Goal: Task Accomplishment & Management: Use online tool/utility

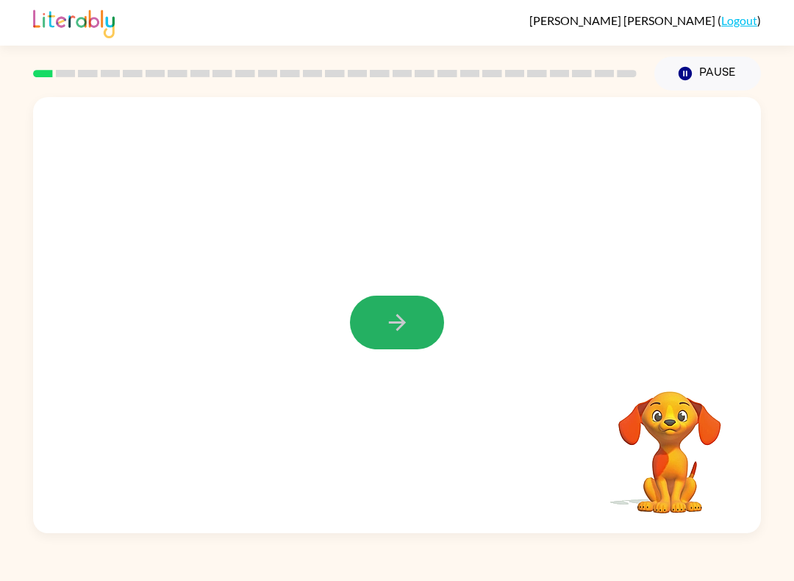
click at [385, 324] on icon "button" at bounding box center [398, 323] width 26 height 26
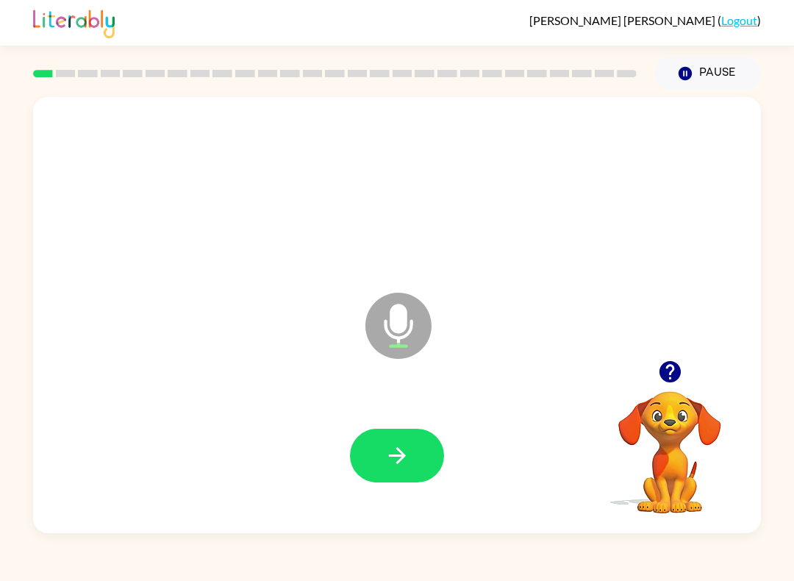
click at [413, 448] on button "button" at bounding box center [397, 456] width 94 height 54
click at [365, 441] on button "button" at bounding box center [397, 456] width 94 height 54
click at [380, 459] on button "button" at bounding box center [397, 456] width 94 height 54
click at [385, 462] on icon "button" at bounding box center [398, 456] width 26 height 26
click at [370, 443] on button "button" at bounding box center [397, 456] width 94 height 54
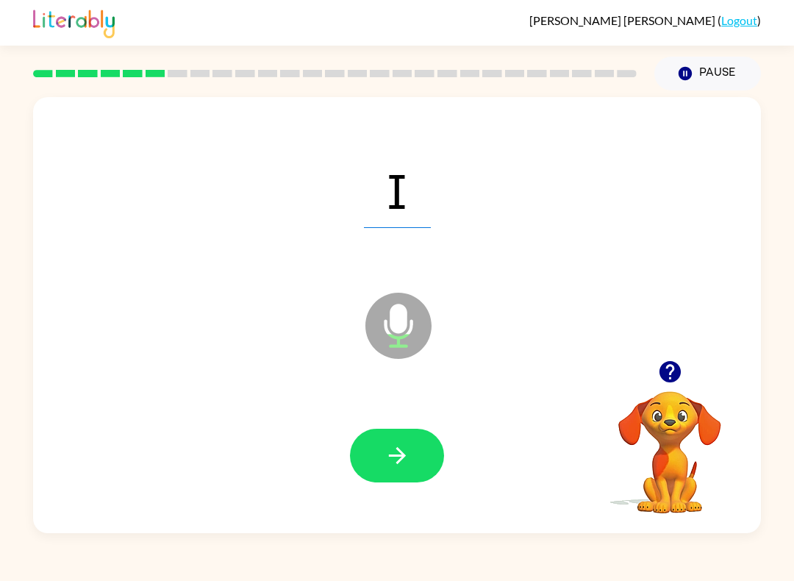
click at [375, 446] on button "button" at bounding box center [397, 456] width 94 height 54
click at [405, 455] on icon "button" at bounding box center [398, 456] width 26 height 26
click at [405, 448] on icon "button" at bounding box center [398, 456] width 26 height 26
click at [380, 454] on button "button" at bounding box center [397, 456] width 94 height 54
click at [396, 463] on icon "button" at bounding box center [398, 456] width 26 height 26
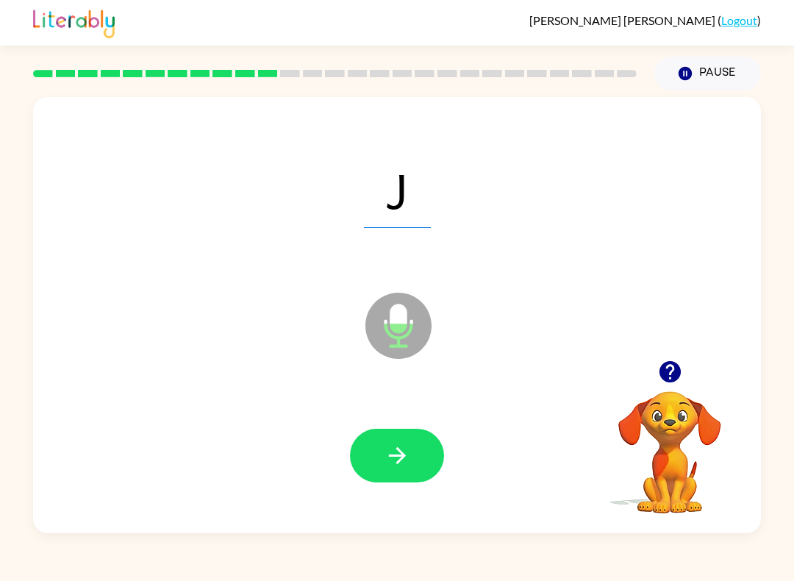
click at [397, 449] on icon "button" at bounding box center [396, 455] width 17 height 17
click at [385, 441] on button "button" at bounding box center [397, 456] width 94 height 54
click at [385, 463] on icon "button" at bounding box center [398, 456] width 26 height 26
click at [402, 446] on icon "button" at bounding box center [398, 456] width 26 height 26
click at [382, 460] on button "button" at bounding box center [397, 456] width 94 height 54
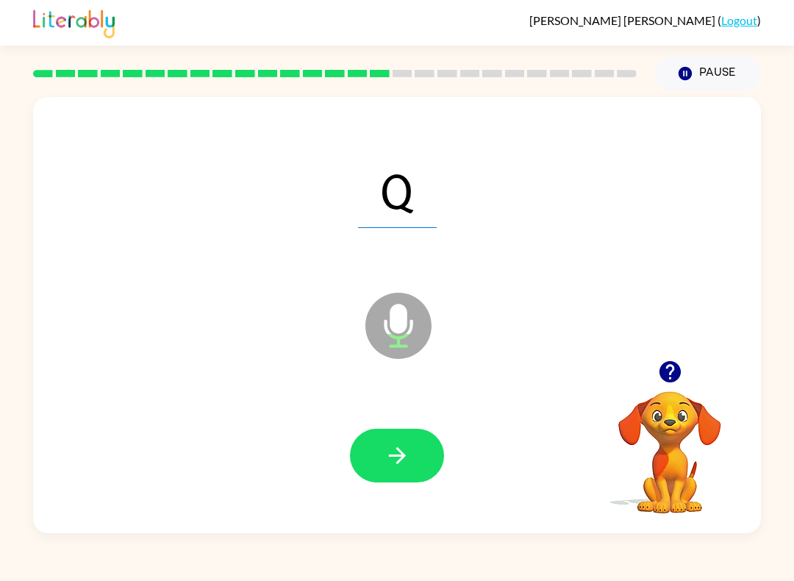
click at [397, 453] on icon "button" at bounding box center [398, 456] width 26 height 26
click at [392, 458] on icon "button" at bounding box center [398, 456] width 26 height 26
click at [391, 453] on icon "button" at bounding box center [398, 456] width 26 height 26
click at [627, 477] on video "Your browser must support playing .mp4 files to use Literably. Please try using…" at bounding box center [670, 442] width 147 height 147
click at [368, 460] on button "button" at bounding box center [397, 456] width 94 height 54
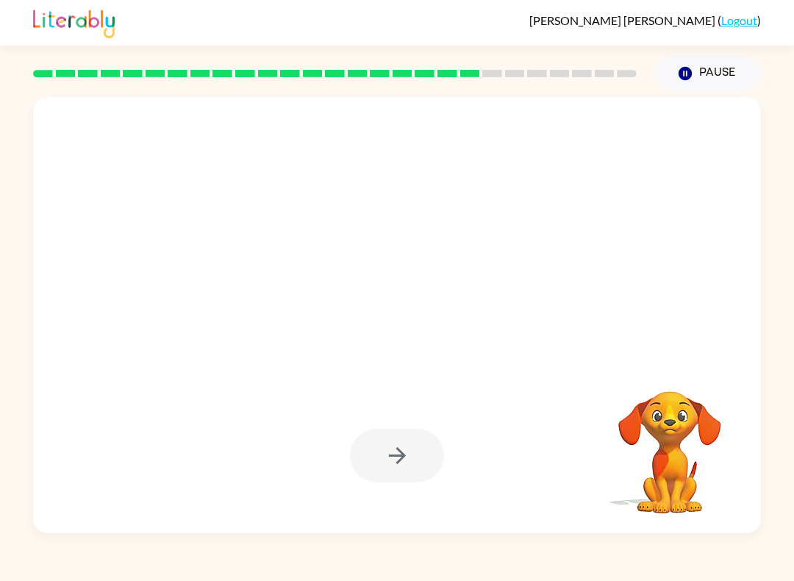
click at [639, 501] on video "Your browser must support playing .mp4 files to use Literably. Please try using…" at bounding box center [670, 442] width 147 height 147
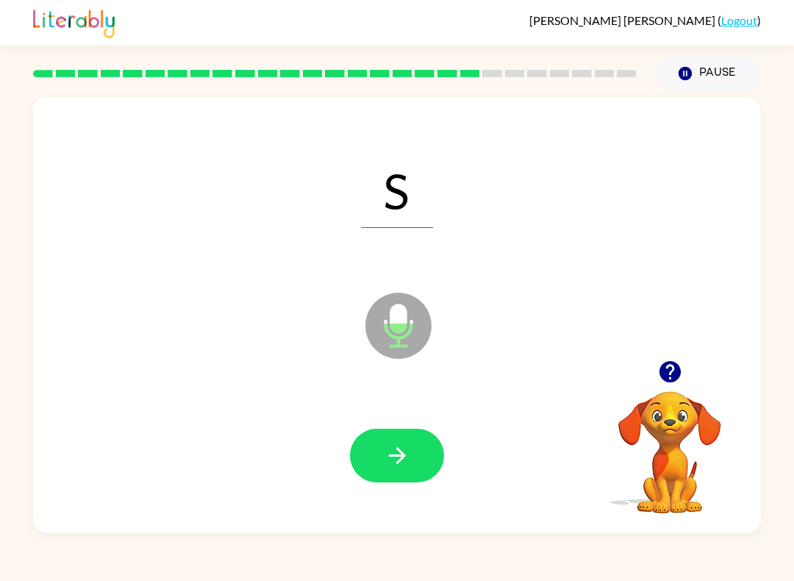
click at [396, 471] on button "button" at bounding box center [397, 456] width 94 height 54
click at [360, 452] on button "button" at bounding box center [397, 456] width 94 height 54
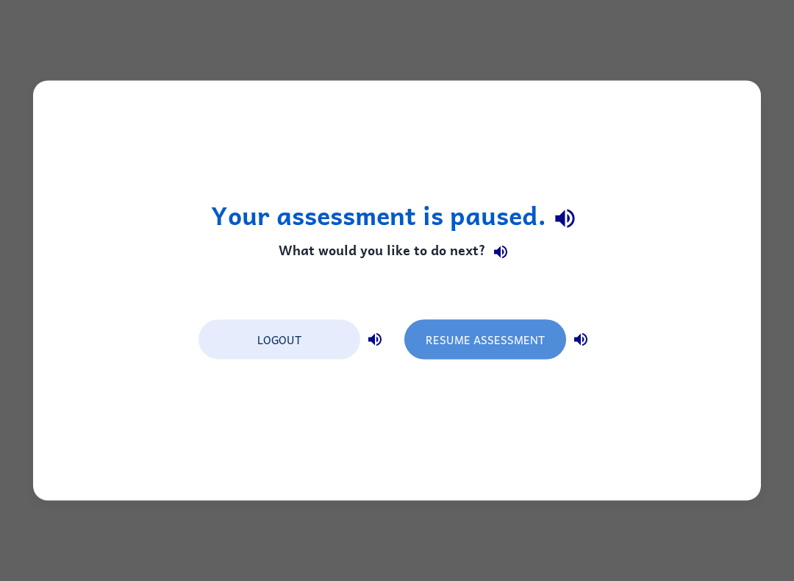
click at [458, 336] on button "Resume Assessment" at bounding box center [486, 340] width 162 height 40
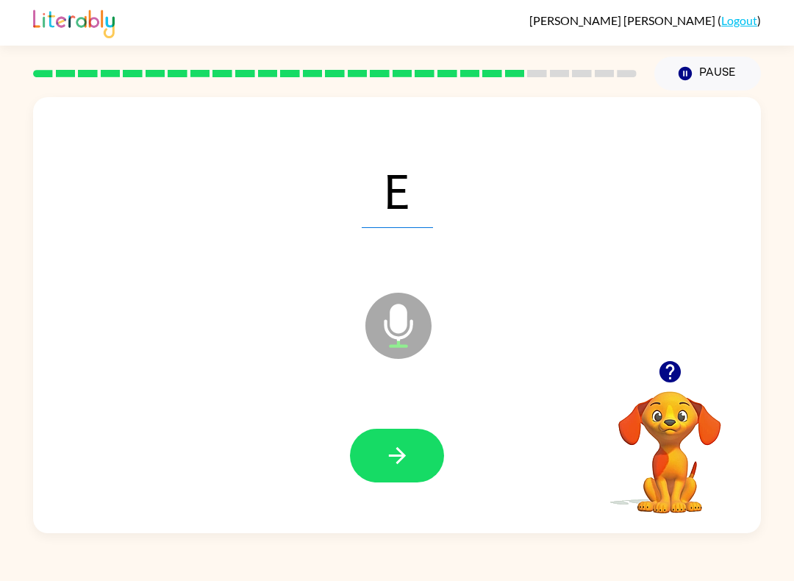
click at [399, 462] on icon "button" at bounding box center [396, 455] width 17 height 17
click at [382, 466] on button "button" at bounding box center [397, 456] width 94 height 54
click at [380, 452] on button "button" at bounding box center [397, 456] width 94 height 54
click at [387, 430] on button "button" at bounding box center [397, 456] width 94 height 54
click at [379, 461] on button "button" at bounding box center [397, 456] width 94 height 54
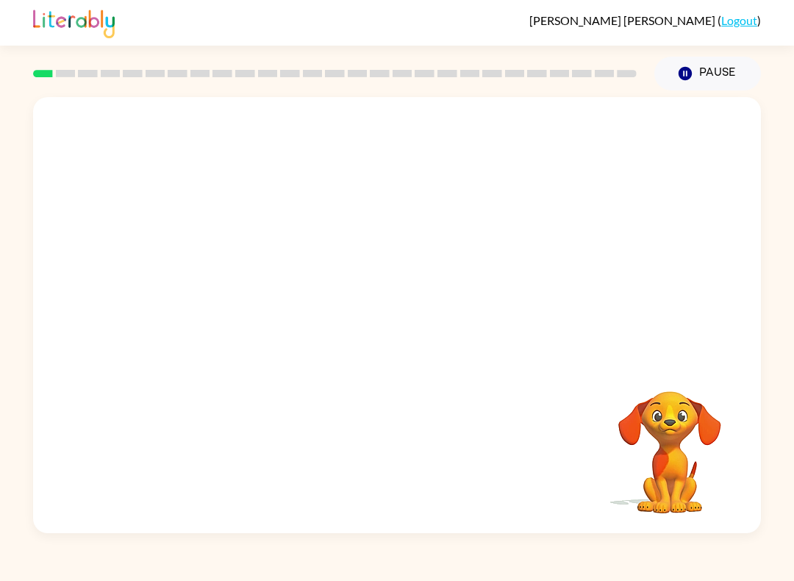
click at [694, 74] on icon "Pause" at bounding box center [685, 73] width 16 height 16
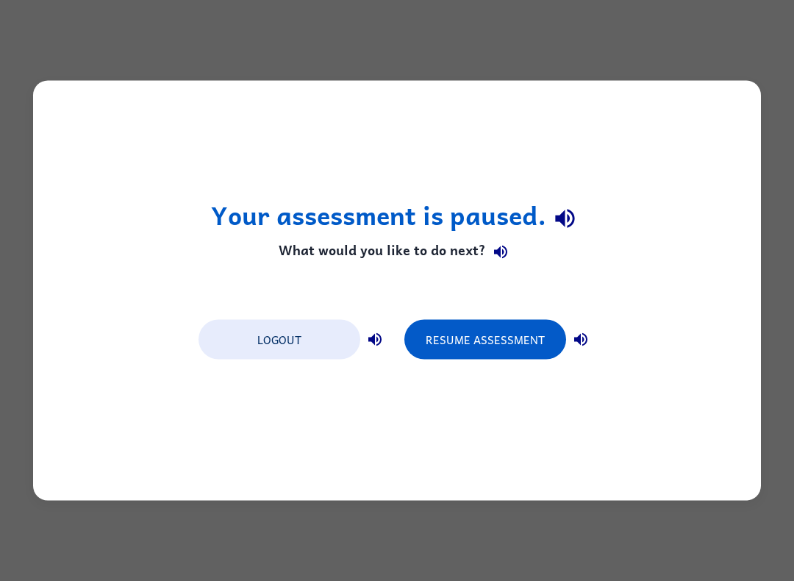
click at [494, 325] on button "Resume Assessment" at bounding box center [486, 340] width 162 height 40
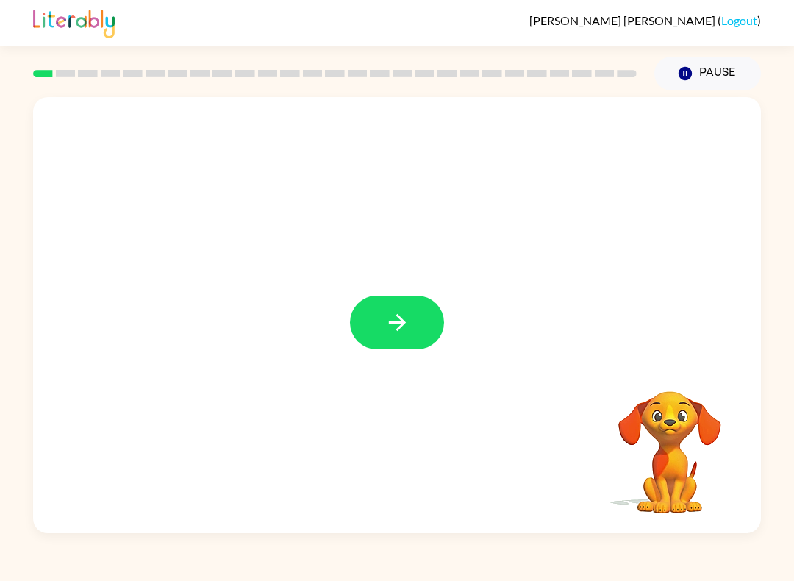
click at [401, 321] on icon "button" at bounding box center [398, 323] width 26 height 26
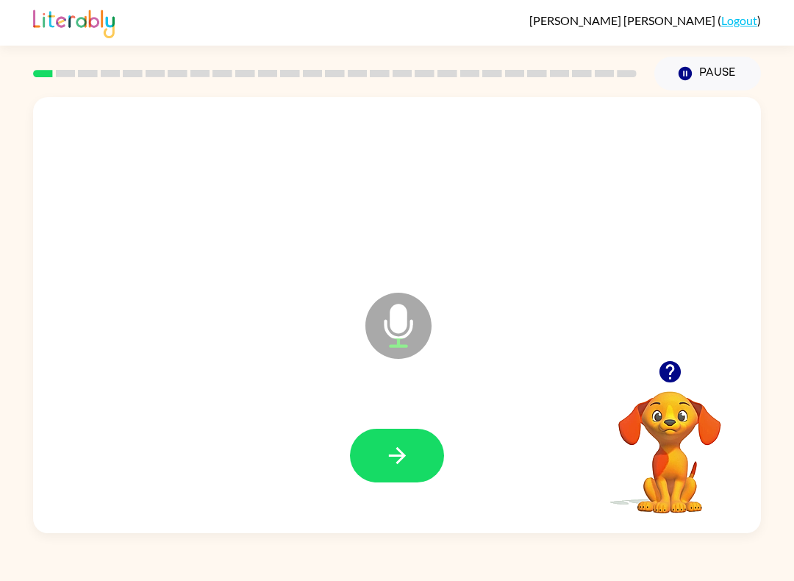
click at [402, 448] on icon "button" at bounding box center [398, 456] width 26 height 26
click at [424, 451] on button "button" at bounding box center [397, 456] width 94 height 54
click at [705, 68] on button "Pause Pause" at bounding box center [708, 74] width 107 height 34
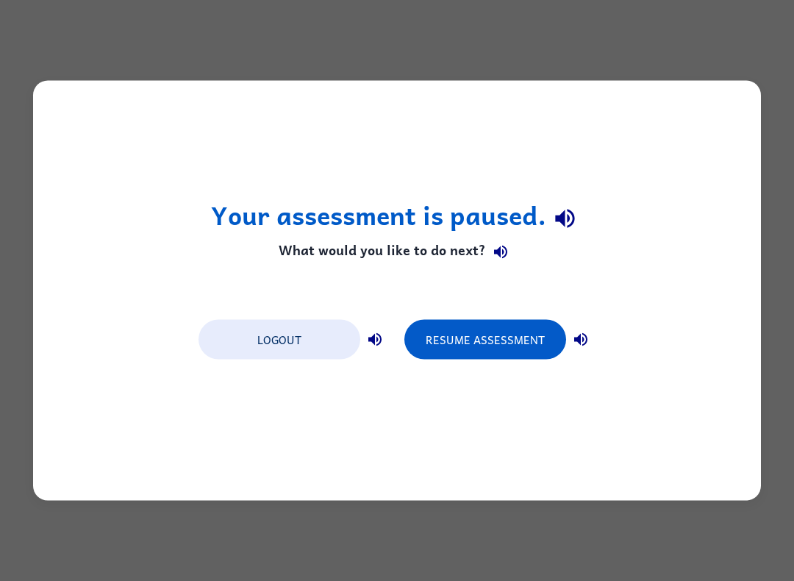
click at [477, 345] on button "Resume Assessment" at bounding box center [486, 340] width 162 height 40
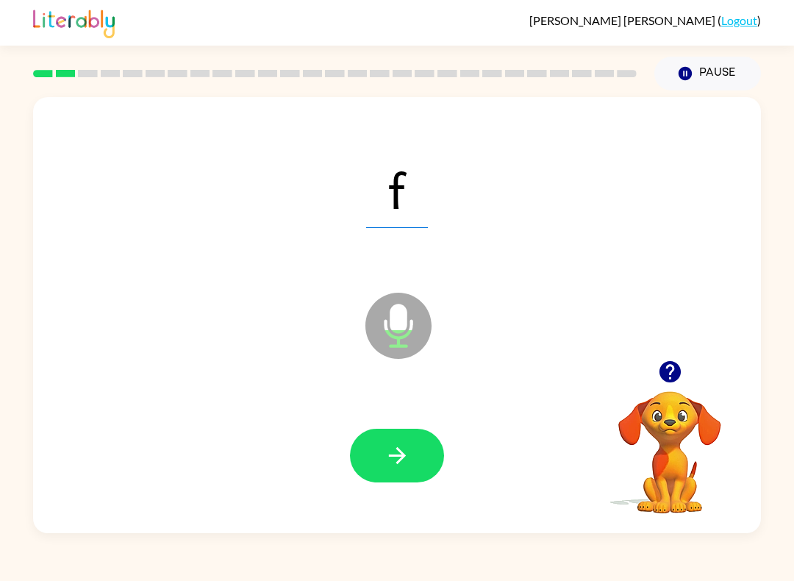
click at [414, 447] on button "button" at bounding box center [397, 456] width 94 height 54
click at [405, 462] on icon "button" at bounding box center [398, 456] width 26 height 26
click at [427, 470] on button "button" at bounding box center [397, 456] width 94 height 54
click at [410, 463] on icon "button" at bounding box center [398, 456] width 26 height 26
click at [404, 463] on icon "button" at bounding box center [398, 456] width 26 height 26
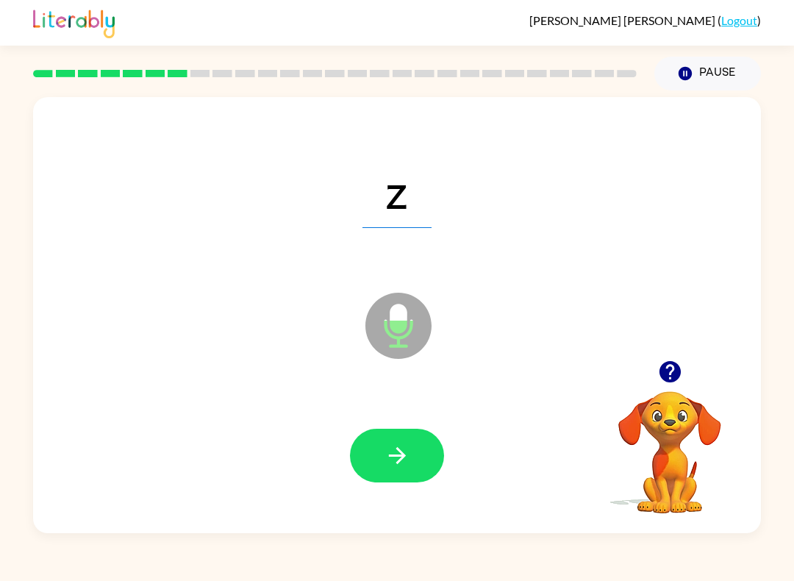
click at [413, 441] on button "button" at bounding box center [397, 456] width 94 height 54
click at [414, 462] on button "button" at bounding box center [397, 456] width 94 height 54
click at [414, 446] on button "button" at bounding box center [397, 456] width 94 height 54
click at [424, 449] on button "button" at bounding box center [397, 456] width 94 height 54
click at [408, 450] on icon "button" at bounding box center [398, 456] width 26 height 26
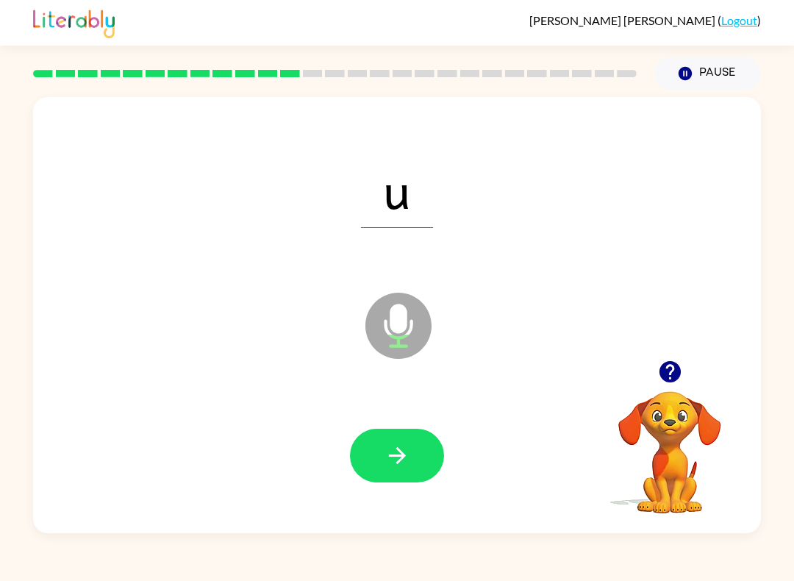
click at [406, 449] on icon "button" at bounding box center [398, 456] width 26 height 26
click at [414, 451] on button "button" at bounding box center [397, 456] width 94 height 54
click at [413, 453] on button "button" at bounding box center [397, 456] width 94 height 54
click at [410, 446] on button "button" at bounding box center [397, 456] width 94 height 54
click at [409, 456] on icon "button" at bounding box center [398, 456] width 26 height 26
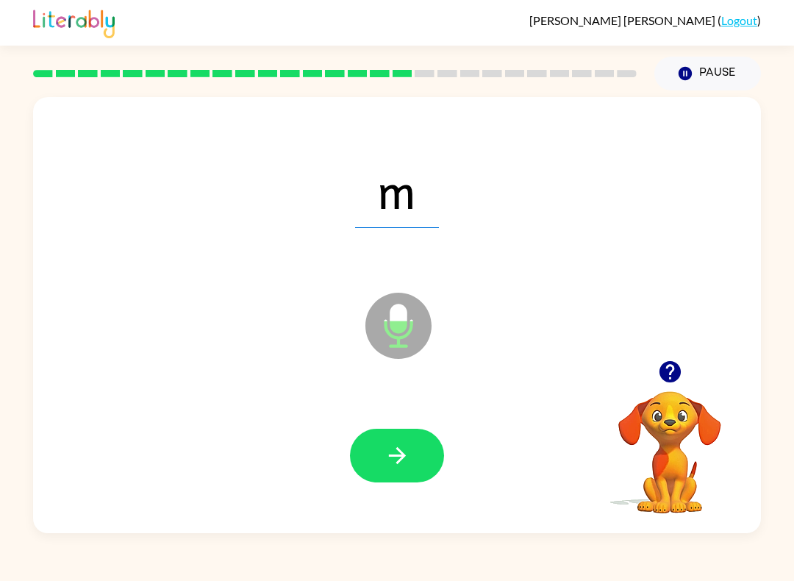
click at [419, 466] on button "button" at bounding box center [397, 456] width 94 height 54
click at [392, 459] on icon "button" at bounding box center [398, 456] width 26 height 26
click at [421, 445] on button "button" at bounding box center [397, 456] width 94 height 54
click at [402, 463] on icon "button" at bounding box center [398, 456] width 26 height 26
click at [405, 455] on icon "button" at bounding box center [398, 456] width 26 height 26
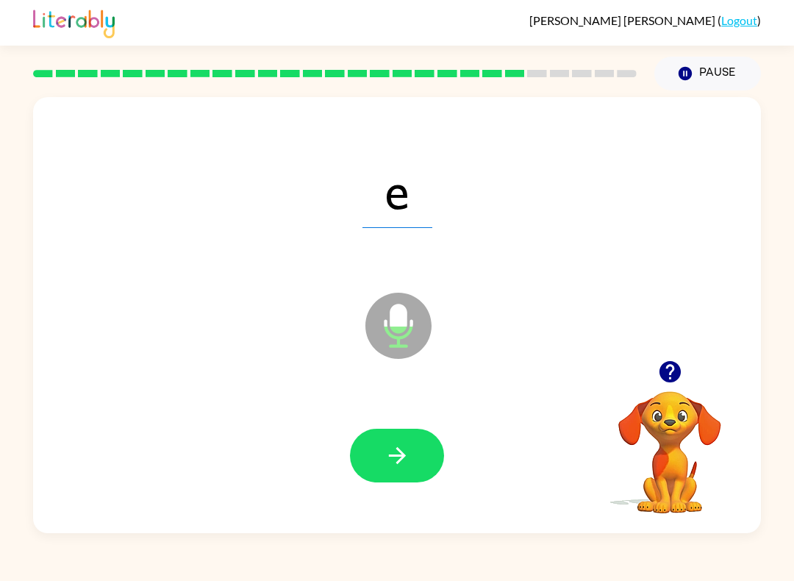
click at [411, 463] on button "button" at bounding box center [397, 456] width 94 height 54
click at [422, 457] on button "button" at bounding box center [397, 456] width 94 height 54
click at [404, 452] on icon "button" at bounding box center [398, 456] width 26 height 26
click at [393, 452] on icon "button" at bounding box center [398, 456] width 26 height 26
click at [407, 451] on icon "button" at bounding box center [398, 456] width 26 height 26
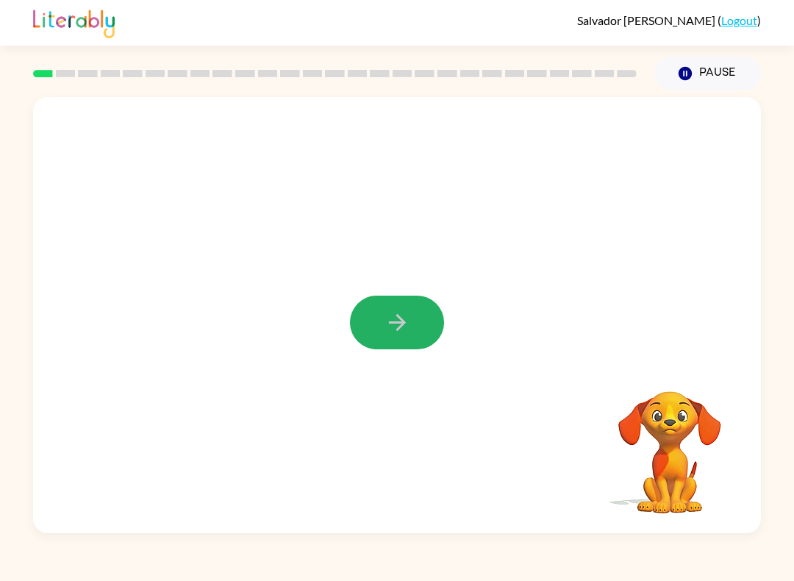
click at [407, 334] on icon "button" at bounding box center [398, 323] width 26 height 26
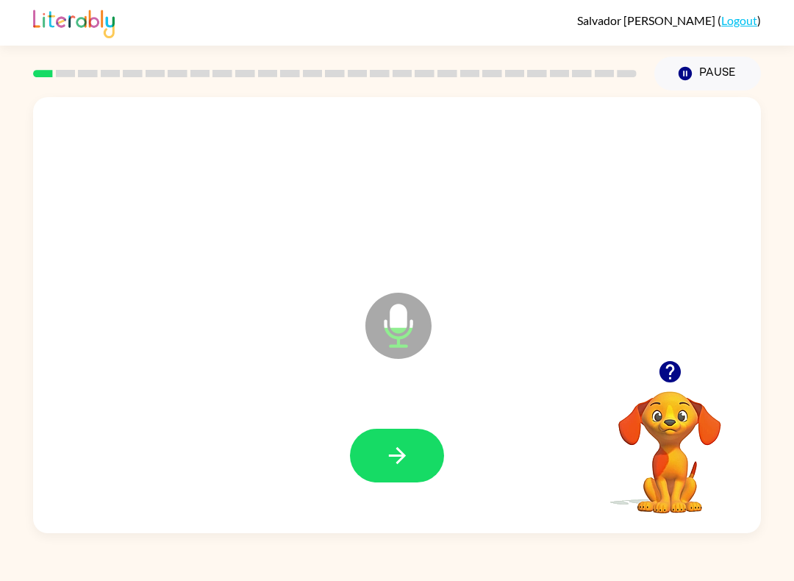
click at [387, 438] on button "button" at bounding box center [397, 456] width 94 height 54
click at [420, 449] on button "button" at bounding box center [397, 456] width 94 height 54
click at [396, 465] on icon "button" at bounding box center [398, 456] width 26 height 26
click at [391, 442] on button "button" at bounding box center [397, 456] width 94 height 54
click at [390, 467] on icon "button" at bounding box center [398, 456] width 26 height 26
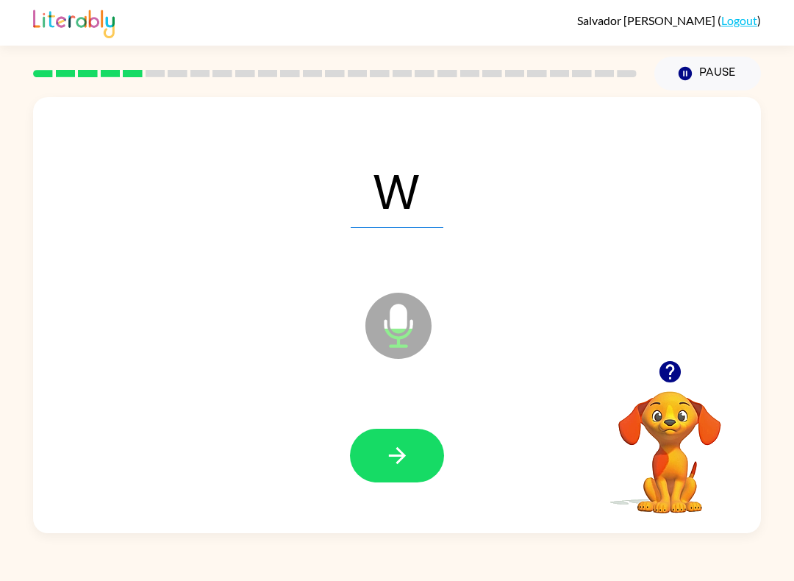
click at [400, 446] on icon "button" at bounding box center [398, 456] width 26 height 26
click at [377, 449] on button "button" at bounding box center [397, 456] width 94 height 54
click at [388, 450] on icon "button" at bounding box center [398, 456] width 26 height 26
click at [380, 443] on button "button" at bounding box center [397, 456] width 94 height 54
click at [400, 460] on icon "button" at bounding box center [396, 455] width 17 height 17
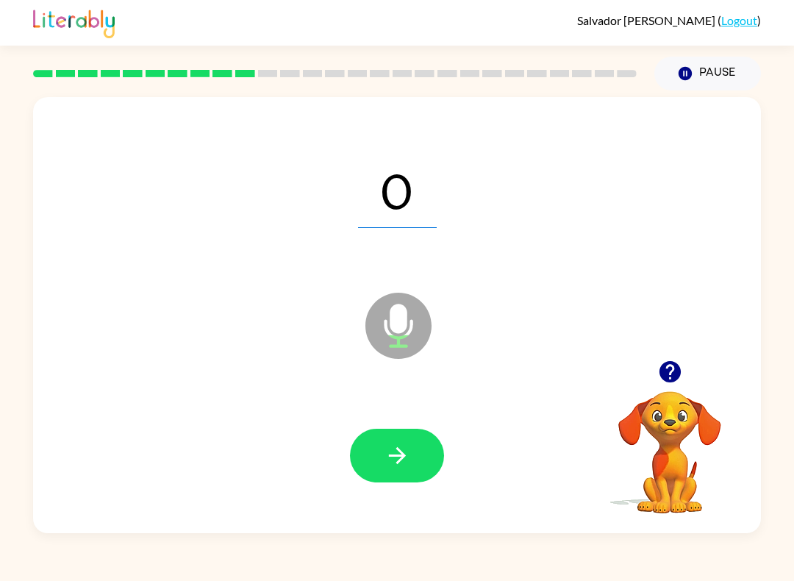
click at [371, 451] on button "button" at bounding box center [397, 456] width 94 height 54
click at [388, 455] on icon "button" at bounding box center [398, 456] width 26 height 26
click at [396, 458] on icon "button" at bounding box center [398, 456] width 26 height 26
click at [399, 447] on icon "button" at bounding box center [398, 456] width 26 height 26
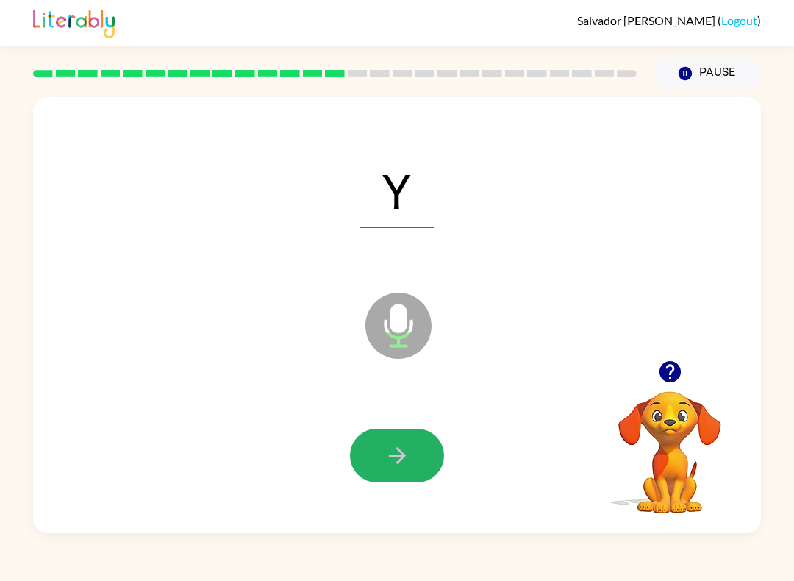
click at [394, 461] on icon "button" at bounding box center [398, 456] width 26 height 26
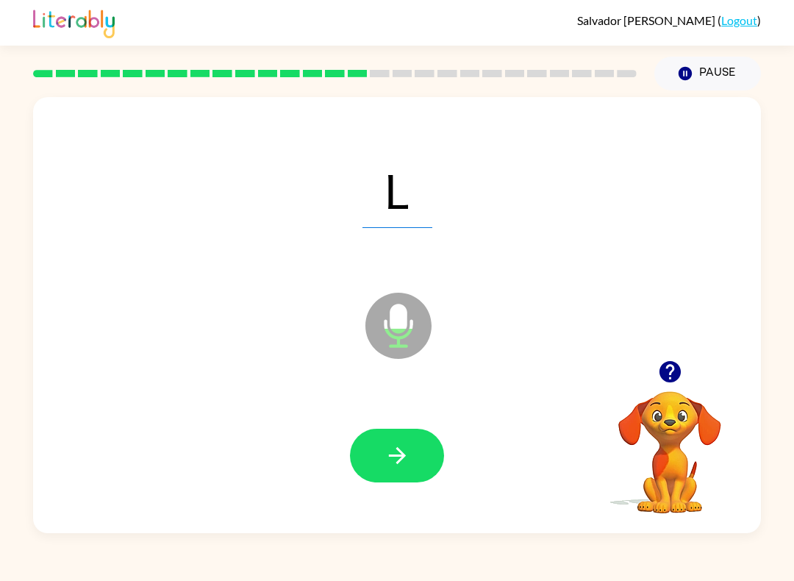
click at [382, 444] on button "button" at bounding box center [397, 456] width 94 height 54
click at [400, 469] on icon "button" at bounding box center [398, 456] width 26 height 26
click at [391, 455] on icon "button" at bounding box center [398, 456] width 26 height 26
click at [388, 443] on button "button" at bounding box center [397, 456] width 94 height 54
click at [391, 452] on icon "button" at bounding box center [398, 456] width 26 height 26
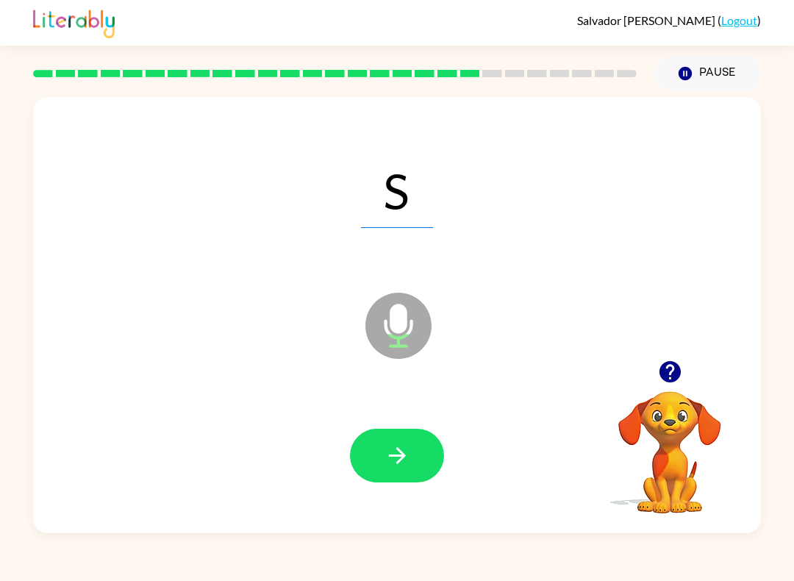
click at [383, 449] on button "button" at bounding box center [397, 456] width 94 height 54
click at [397, 469] on icon "button" at bounding box center [398, 456] width 26 height 26
click at [403, 456] on icon "button" at bounding box center [396, 455] width 17 height 17
click at [381, 455] on button "button" at bounding box center [397, 456] width 94 height 54
click at [391, 448] on icon "button" at bounding box center [398, 456] width 26 height 26
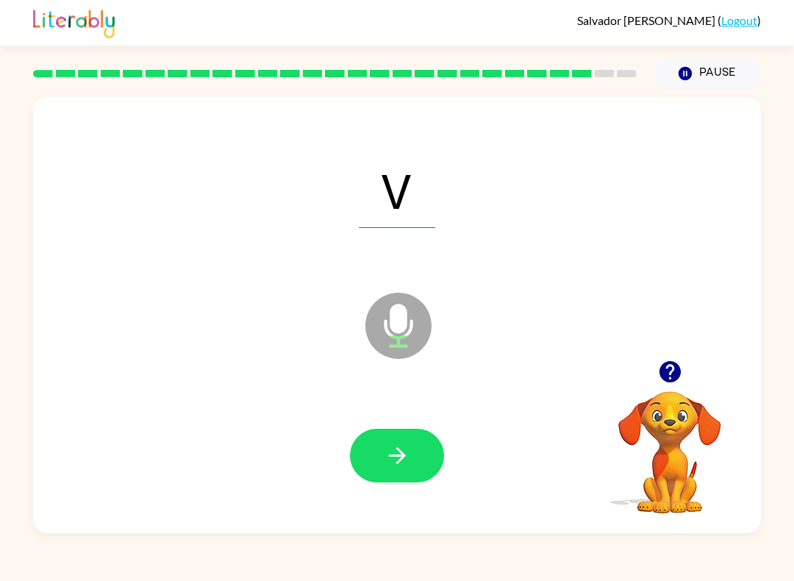
click at [389, 461] on icon "button" at bounding box center [398, 456] width 26 height 26
click at [398, 436] on button "button" at bounding box center [397, 456] width 94 height 54
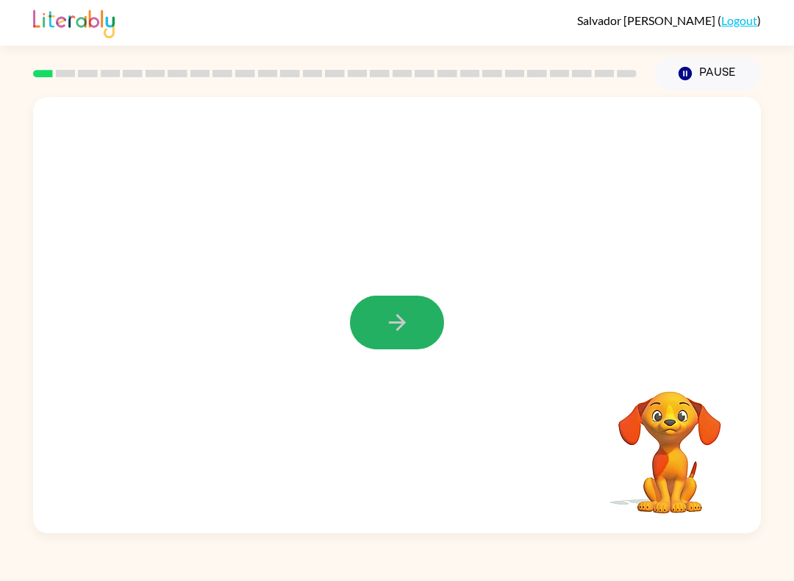
click at [388, 314] on icon "button" at bounding box center [398, 323] width 26 height 26
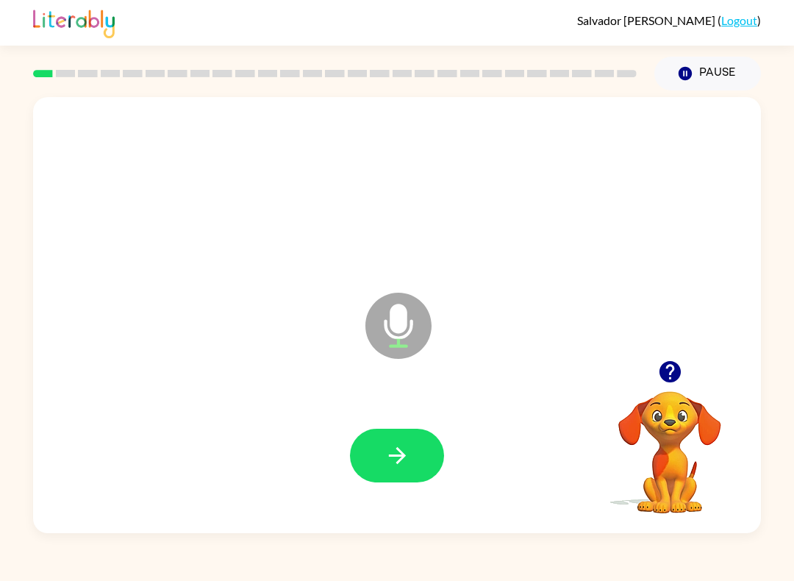
click at [375, 463] on button "button" at bounding box center [397, 456] width 94 height 54
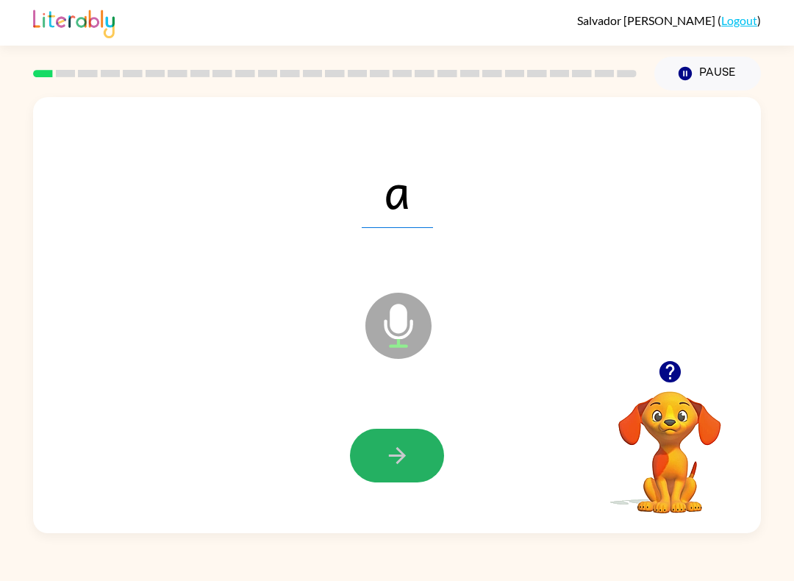
click at [382, 466] on button "button" at bounding box center [397, 456] width 94 height 54
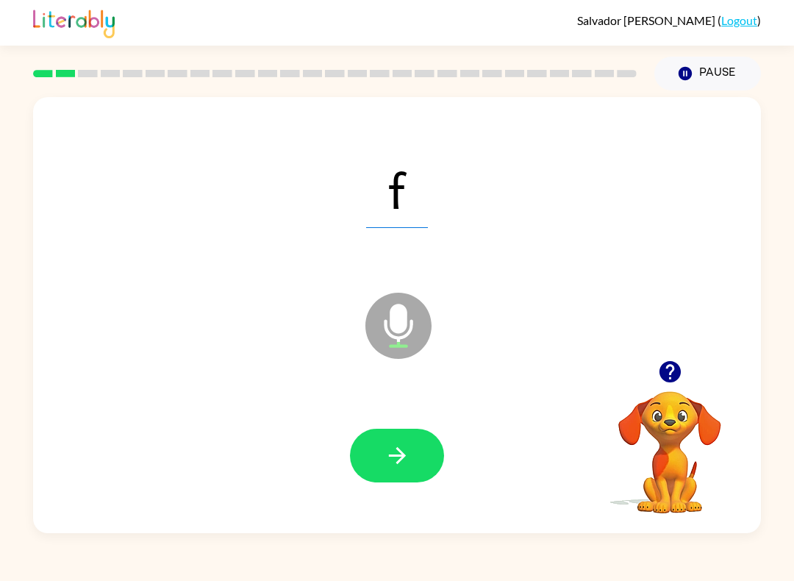
click at [366, 454] on button "button" at bounding box center [397, 456] width 94 height 54
click at [403, 481] on button "button" at bounding box center [397, 456] width 94 height 54
click at [383, 466] on button "button" at bounding box center [397, 456] width 94 height 54
click at [374, 452] on button "button" at bounding box center [397, 456] width 94 height 54
click at [396, 456] on icon "button" at bounding box center [396, 455] width 17 height 17
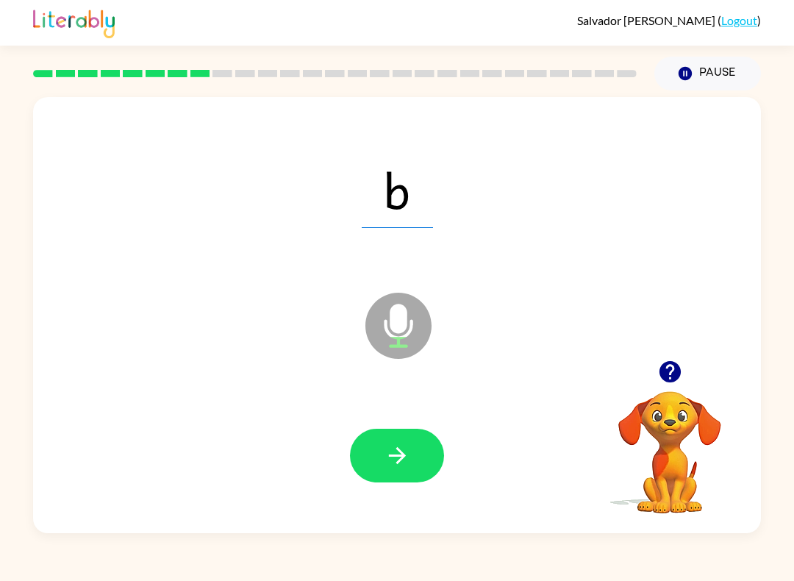
click at [377, 452] on button "button" at bounding box center [397, 456] width 94 height 54
click at [391, 452] on icon "button" at bounding box center [398, 456] width 26 height 26
click at [390, 459] on icon "button" at bounding box center [398, 456] width 26 height 26
click at [385, 463] on icon "button" at bounding box center [398, 456] width 26 height 26
click at [374, 451] on button "button" at bounding box center [397, 456] width 94 height 54
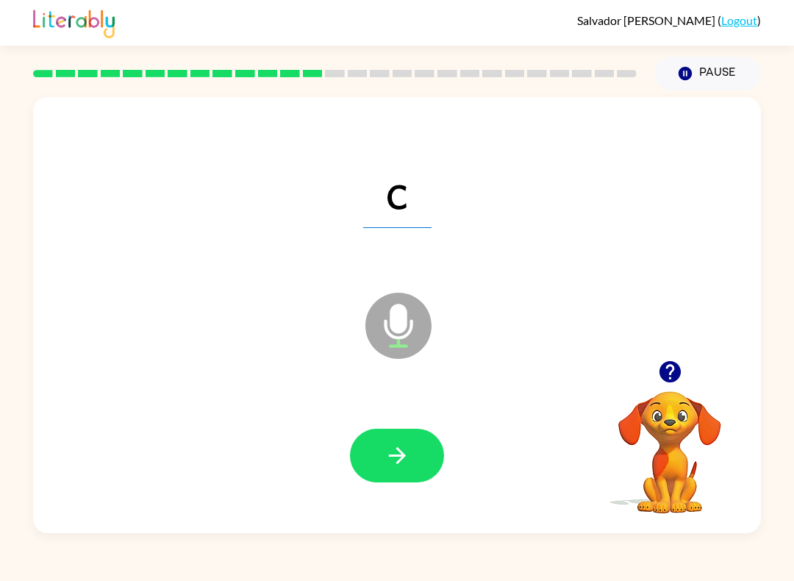
click at [385, 442] on button "button" at bounding box center [397, 456] width 94 height 54
click at [391, 451] on icon "button" at bounding box center [398, 456] width 26 height 26
click at [412, 424] on div at bounding box center [397, 456] width 699 height 126
click at [392, 456] on icon "button" at bounding box center [396, 455] width 17 height 17
click at [394, 465] on icon "button" at bounding box center [398, 456] width 26 height 26
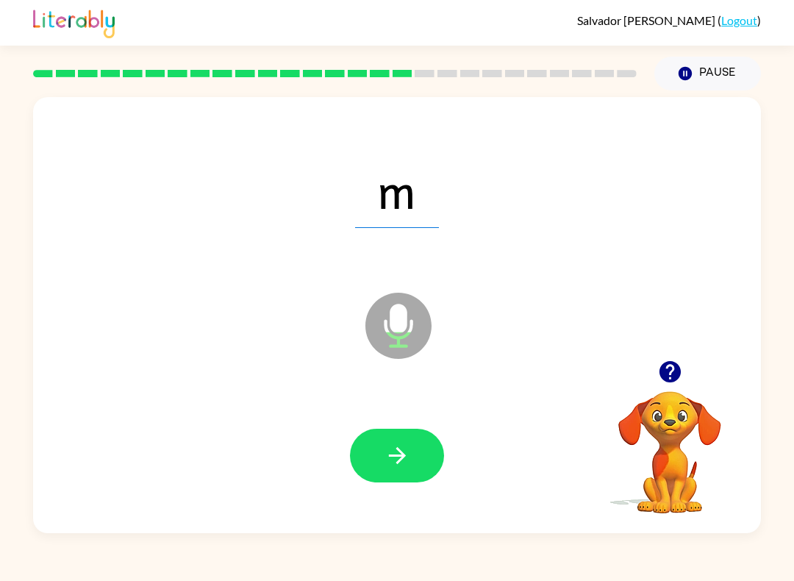
click at [387, 445] on icon "button" at bounding box center [398, 456] width 26 height 26
click at [372, 431] on button "button" at bounding box center [397, 456] width 94 height 54
click at [389, 452] on icon "button" at bounding box center [398, 456] width 26 height 26
click at [370, 457] on button "button" at bounding box center [397, 456] width 94 height 54
click at [374, 463] on button "button" at bounding box center [397, 456] width 94 height 54
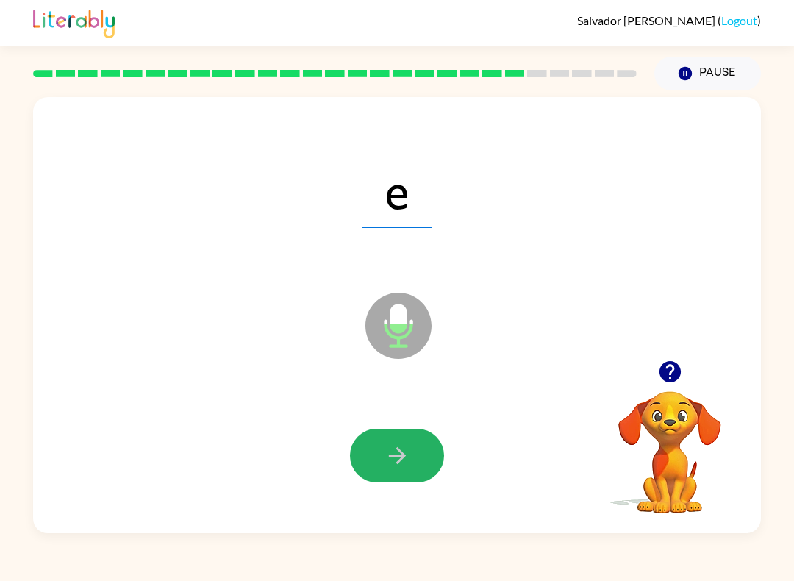
click at [377, 455] on button "button" at bounding box center [397, 456] width 94 height 54
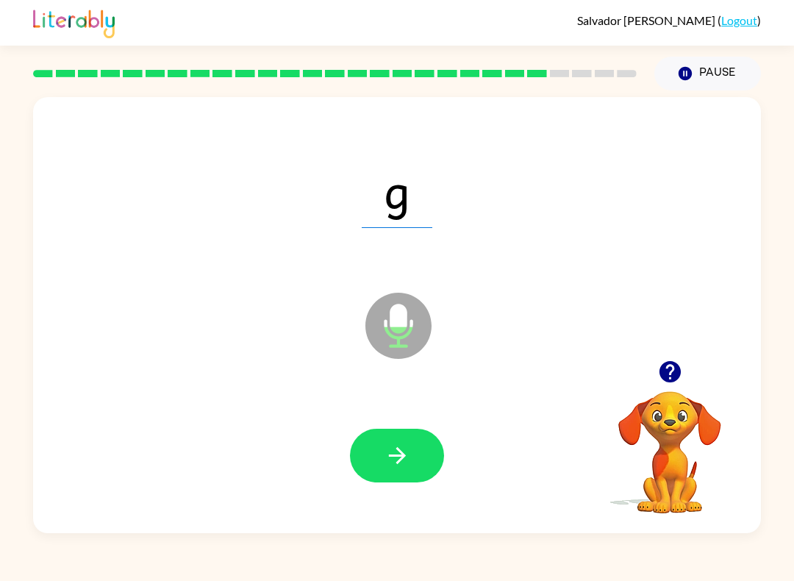
click at [377, 449] on button "button" at bounding box center [397, 456] width 94 height 54
click at [402, 444] on icon "button" at bounding box center [398, 456] width 26 height 26
click at [362, 455] on button "button" at bounding box center [397, 456] width 94 height 54
click at [385, 460] on icon "button" at bounding box center [398, 456] width 26 height 26
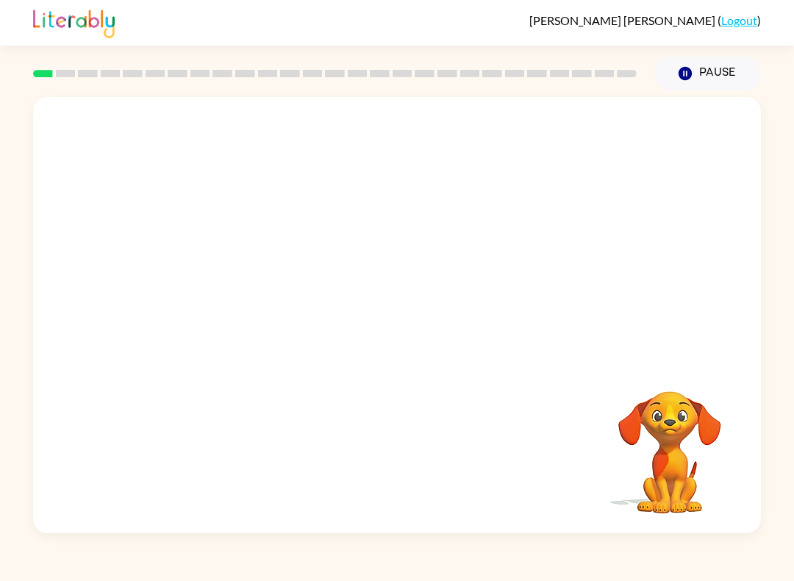
click at [714, 68] on button "Pause Pause" at bounding box center [708, 74] width 107 height 34
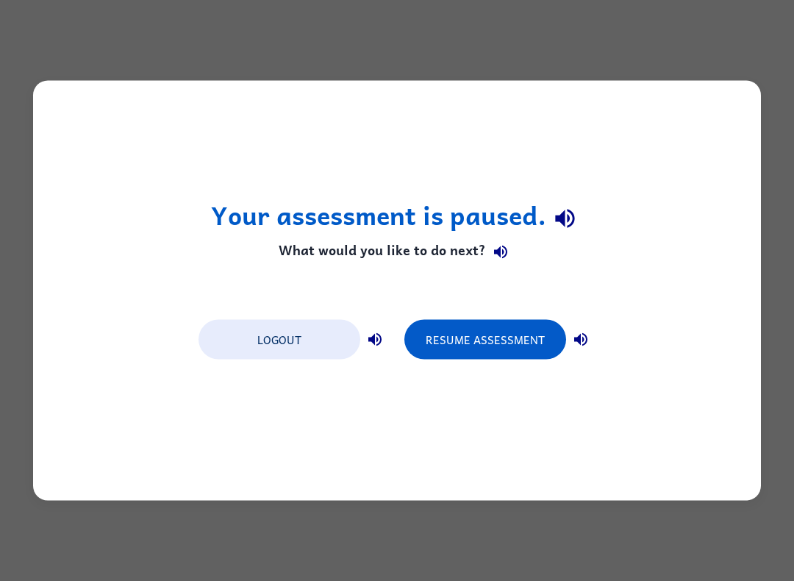
click at [474, 331] on button "Resume Assessment" at bounding box center [486, 340] width 162 height 40
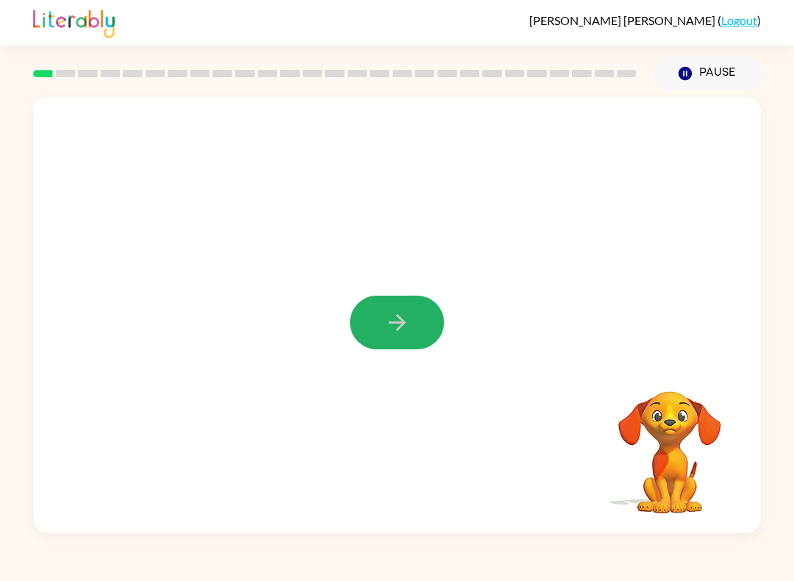
click at [397, 318] on icon "button" at bounding box center [398, 323] width 26 height 26
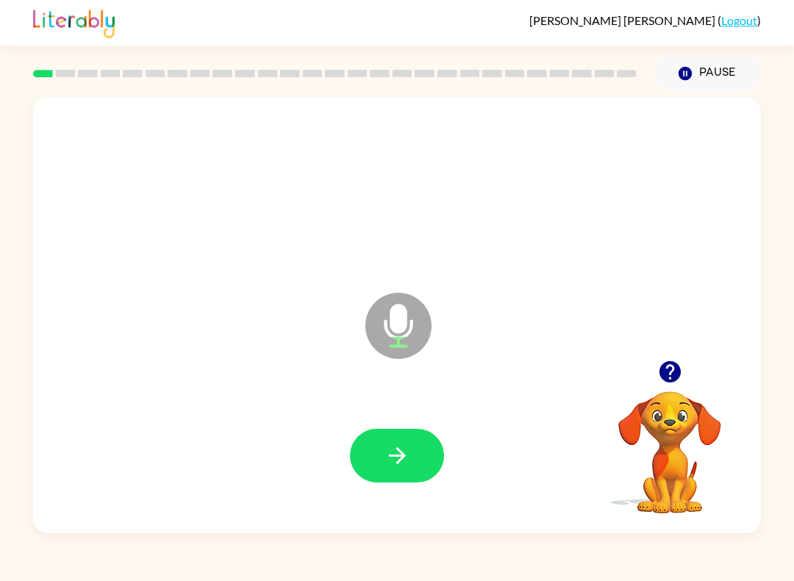
click at [368, 455] on button "button" at bounding box center [397, 456] width 94 height 54
click at [340, 442] on div at bounding box center [397, 456] width 699 height 126
click at [380, 450] on button "button" at bounding box center [397, 456] width 94 height 54
click at [409, 455] on icon "button" at bounding box center [398, 456] width 26 height 26
click at [422, 465] on button "button" at bounding box center [397, 456] width 94 height 54
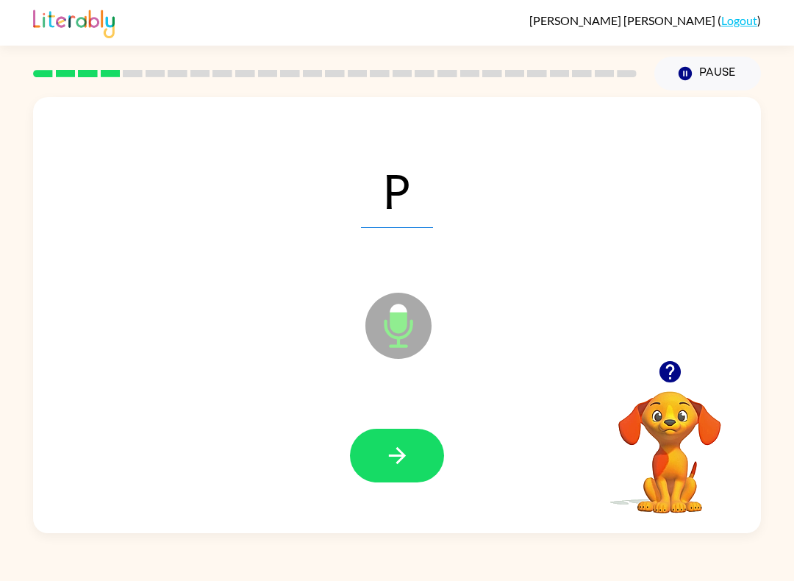
click at [402, 444] on icon "button" at bounding box center [398, 456] width 26 height 26
click at [371, 453] on button "button" at bounding box center [397, 456] width 94 height 54
click at [385, 441] on button "button" at bounding box center [397, 456] width 94 height 54
click at [370, 441] on button "button" at bounding box center [397, 456] width 94 height 54
click at [400, 454] on icon "button" at bounding box center [398, 456] width 26 height 26
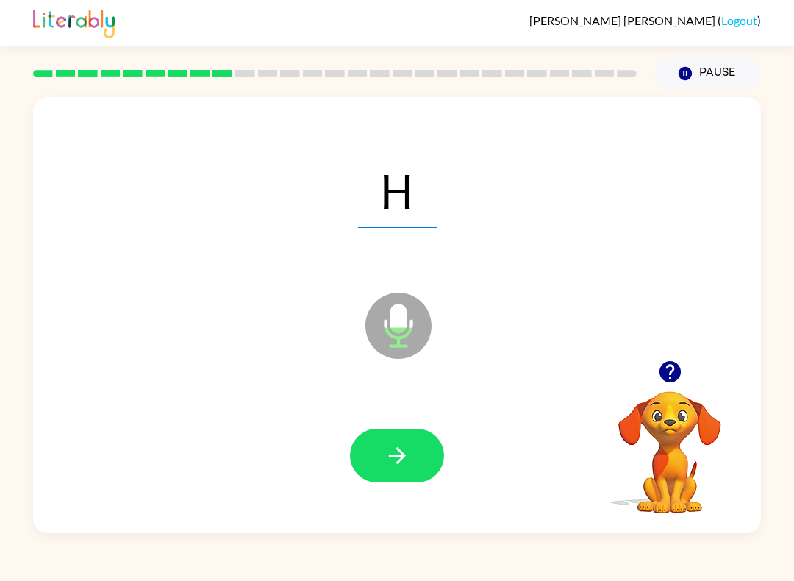
click at [372, 460] on button "button" at bounding box center [397, 456] width 94 height 54
click at [382, 452] on button "button" at bounding box center [397, 456] width 94 height 54
click at [394, 447] on icon "button" at bounding box center [398, 456] width 26 height 26
click at [394, 459] on icon "button" at bounding box center [398, 456] width 26 height 26
click at [390, 457] on icon "button" at bounding box center [396, 455] width 17 height 17
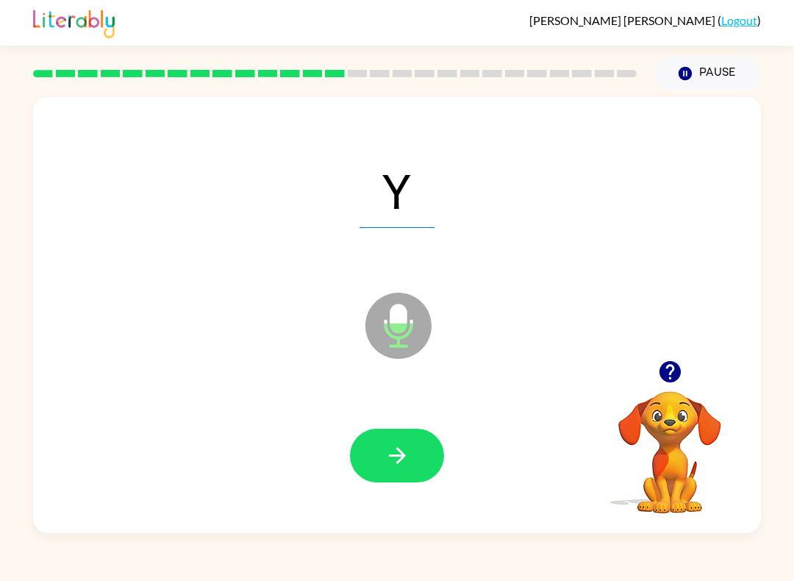
click at [365, 460] on button "button" at bounding box center [397, 456] width 94 height 54
click at [374, 446] on button "button" at bounding box center [397, 456] width 94 height 54
click at [398, 449] on icon "button" at bounding box center [396, 455] width 17 height 17
click at [386, 445] on icon "button" at bounding box center [398, 456] width 26 height 26
click at [394, 455] on icon "button" at bounding box center [398, 456] width 26 height 26
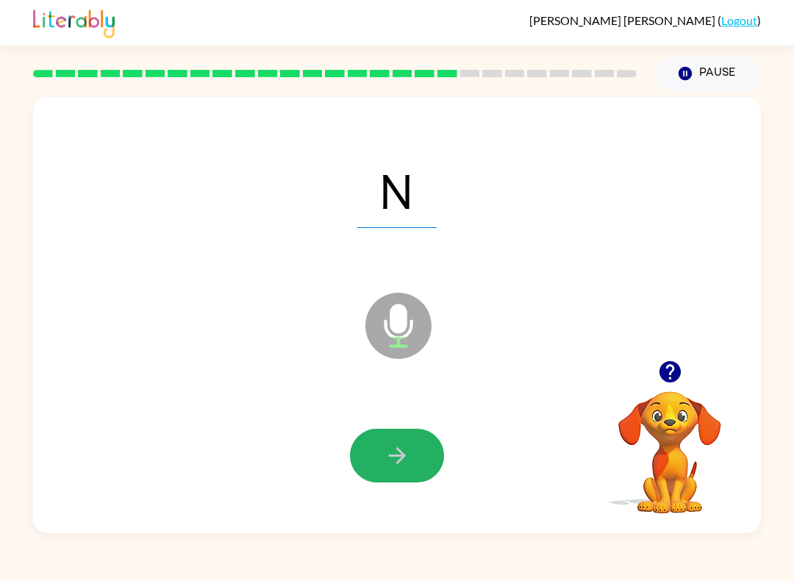
click at [375, 455] on button "button" at bounding box center [397, 456] width 94 height 54
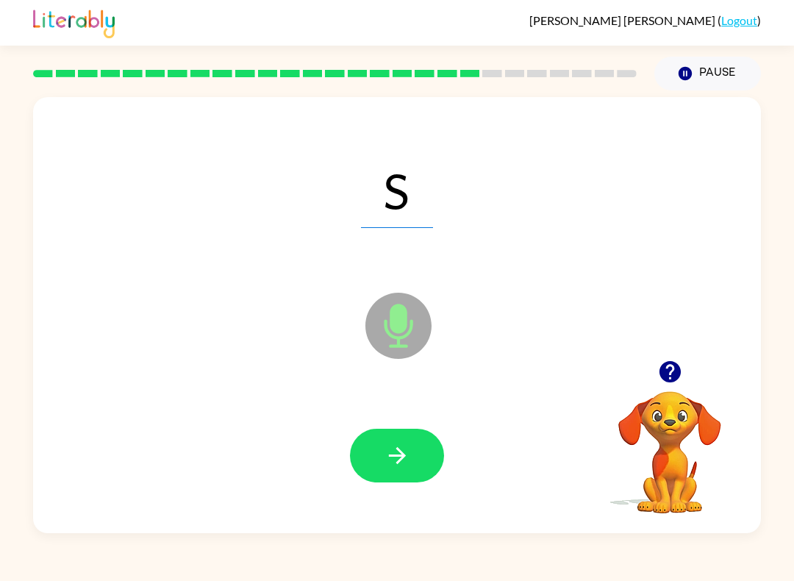
click at [372, 449] on button "button" at bounding box center [397, 456] width 94 height 54
click at [396, 455] on icon "button" at bounding box center [398, 456] width 26 height 26
click at [396, 452] on icon "button" at bounding box center [398, 456] width 26 height 26
click at [391, 438] on button "button" at bounding box center [397, 456] width 94 height 54
click at [395, 464] on icon "button" at bounding box center [398, 456] width 26 height 26
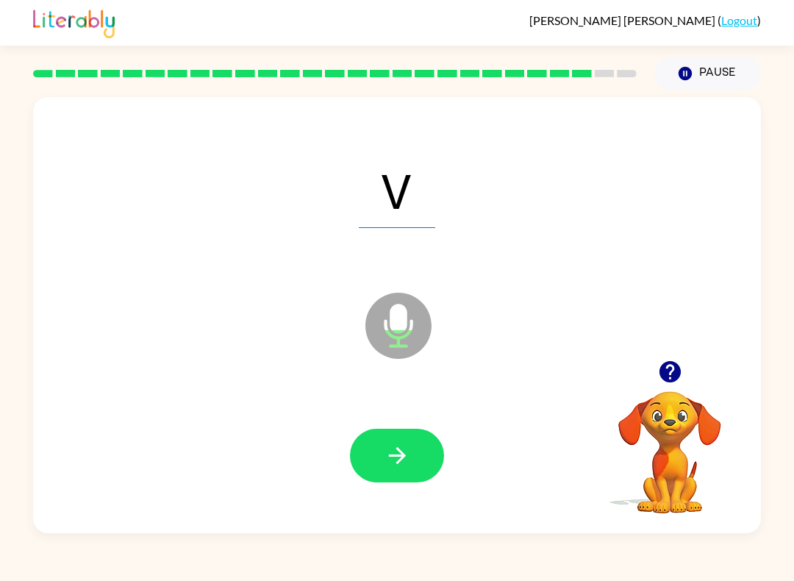
click at [398, 449] on icon "button" at bounding box center [396, 455] width 17 height 17
click at [379, 452] on button "button" at bounding box center [397, 456] width 94 height 54
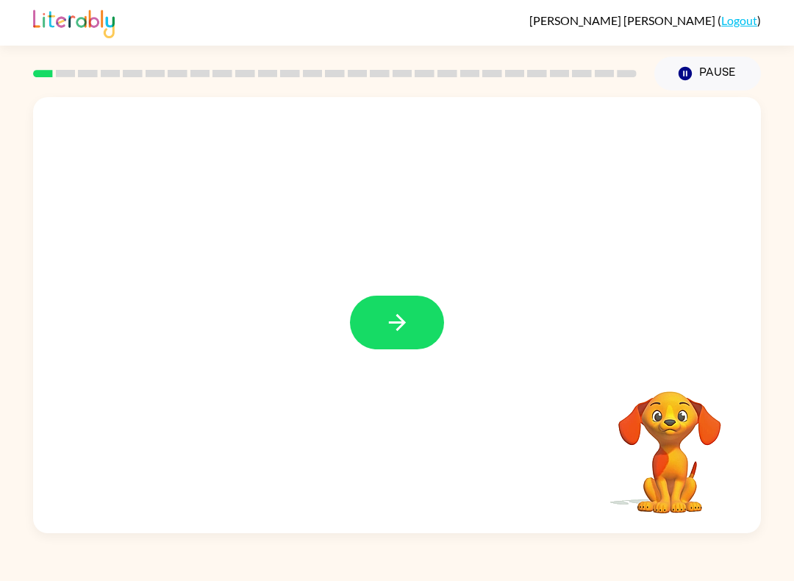
click at [394, 307] on button "button" at bounding box center [397, 323] width 94 height 54
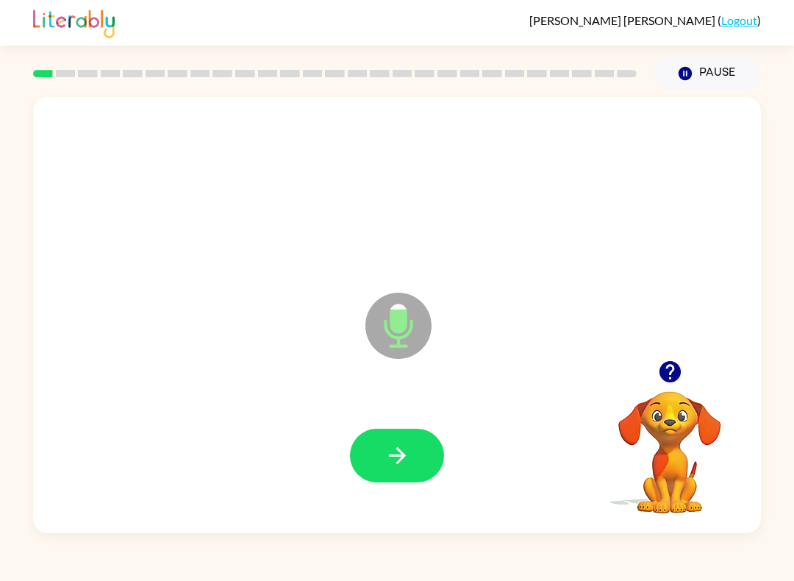
click at [393, 446] on icon "button" at bounding box center [398, 456] width 26 height 26
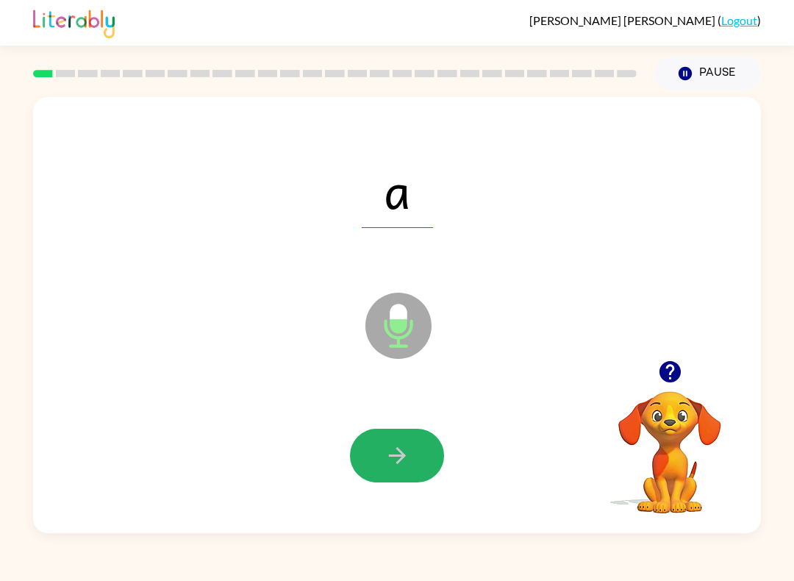
click at [398, 453] on icon "button" at bounding box center [398, 456] width 26 height 26
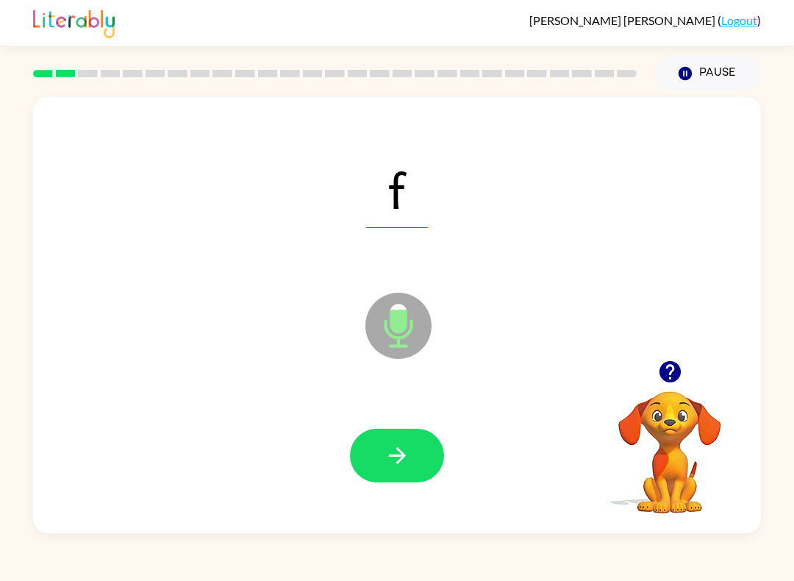
click at [394, 460] on icon "button" at bounding box center [398, 456] width 26 height 26
click at [364, 441] on button "button" at bounding box center [397, 456] width 94 height 54
click at [379, 461] on button "button" at bounding box center [397, 456] width 94 height 54
click at [374, 438] on button "button" at bounding box center [397, 456] width 94 height 54
click at [403, 452] on icon "button" at bounding box center [398, 456] width 26 height 26
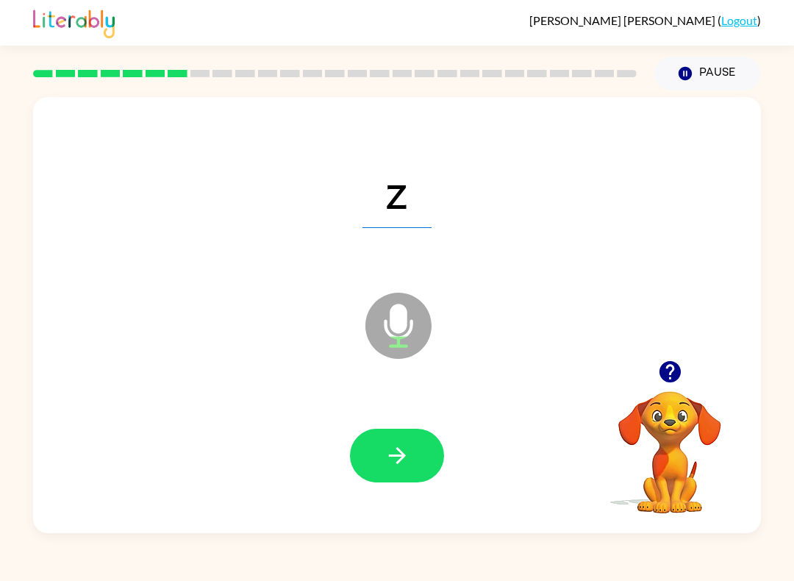
click at [408, 464] on icon "button" at bounding box center [398, 456] width 26 height 26
click at [394, 451] on icon "button" at bounding box center [398, 456] width 26 height 26
click at [375, 467] on button "button" at bounding box center [397, 456] width 94 height 54
click at [371, 444] on button "button" at bounding box center [397, 456] width 94 height 54
click at [377, 439] on button "button" at bounding box center [397, 456] width 94 height 54
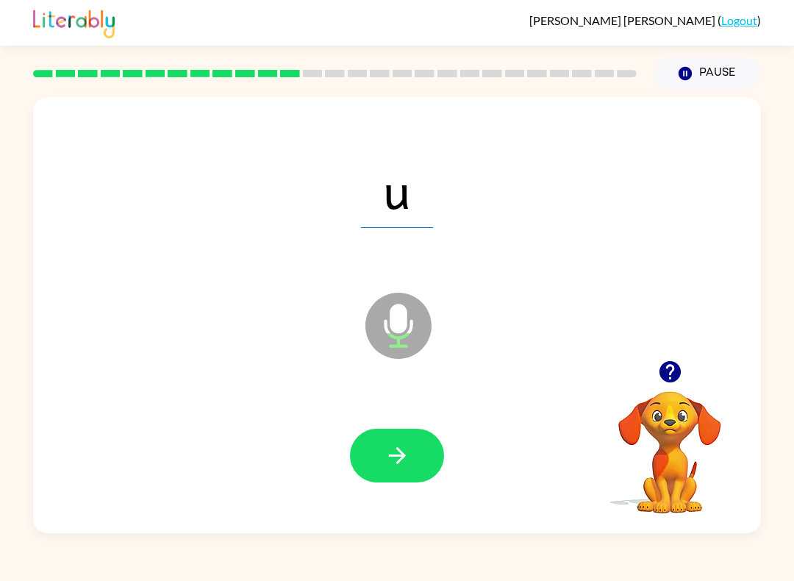
click at [381, 451] on button "button" at bounding box center [397, 456] width 94 height 54
click at [389, 463] on icon "button" at bounding box center [398, 456] width 26 height 26
click at [368, 447] on button "button" at bounding box center [397, 456] width 94 height 54
click at [371, 459] on button "button" at bounding box center [397, 456] width 94 height 54
click at [389, 452] on icon "button" at bounding box center [398, 456] width 26 height 26
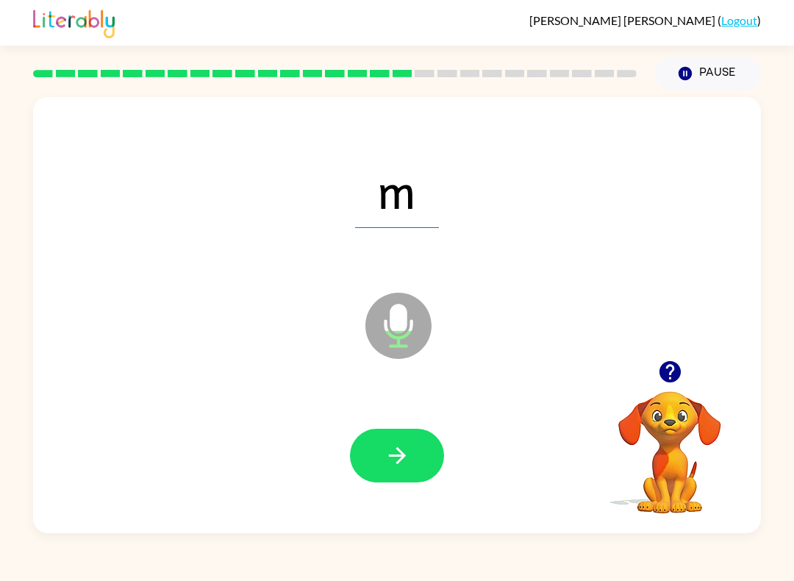
click at [422, 473] on button "button" at bounding box center [397, 456] width 94 height 54
click at [378, 457] on button "button" at bounding box center [397, 456] width 94 height 54
click at [373, 467] on button "button" at bounding box center [397, 456] width 94 height 54
click at [357, 449] on button "button" at bounding box center [397, 456] width 94 height 54
click at [377, 446] on button "button" at bounding box center [397, 456] width 94 height 54
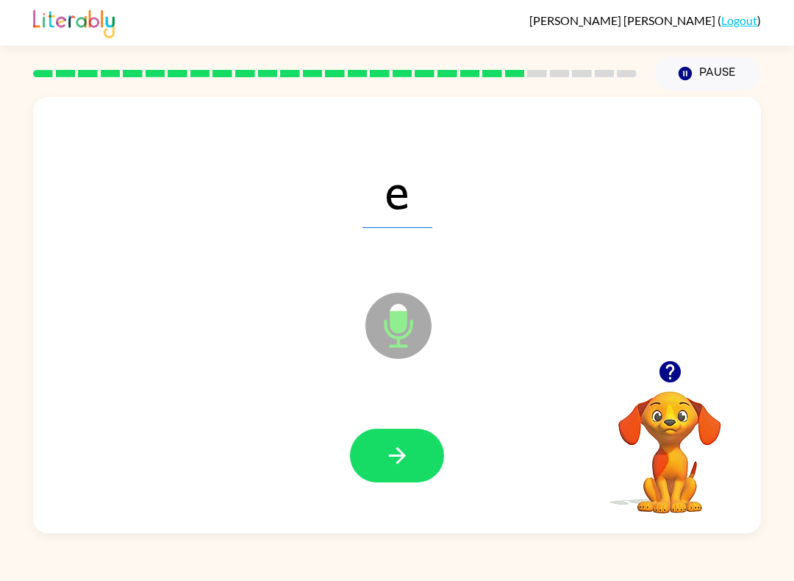
click at [394, 439] on button "button" at bounding box center [397, 456] width 94 height 54
click at [383, 463] on button "button" at bounding box center [397, 456] width 94 height 54
click at [412, 455] on button "button" at bounding box center [397, 456] width 94 height 54
click at [376, 452] on button "button" at bounding box center [397, 456] width 94 height 54
click at [385, 439] on button "button" at bounding box center [397, 456] width 94 height 54
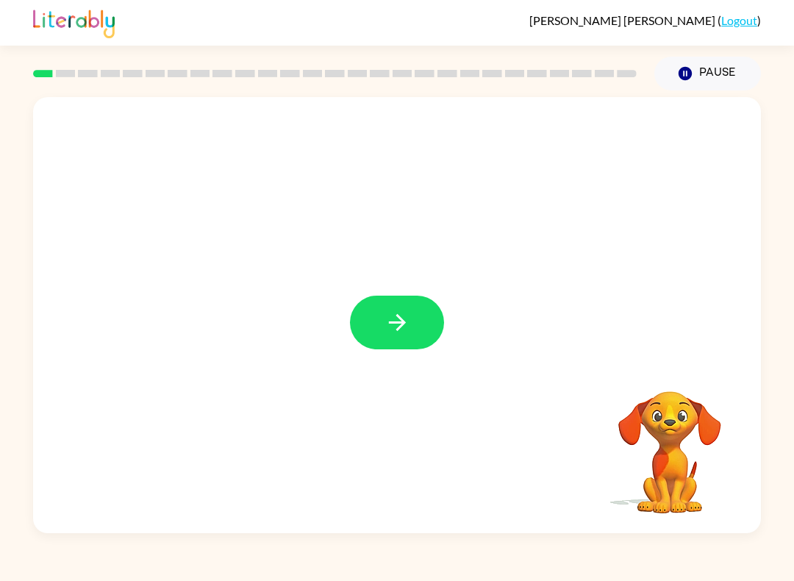
click at [405, 337] on button "button" at bounding box center [397, 323] width 94 height 54
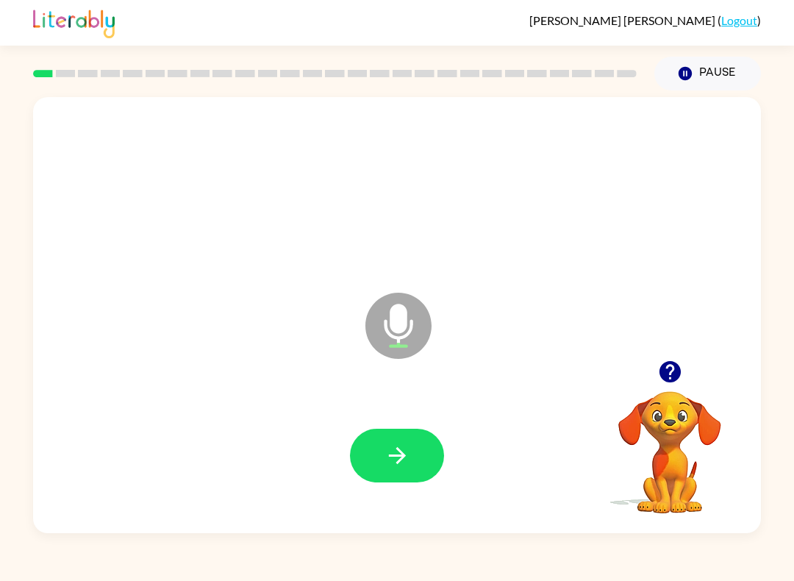
click at [407, 454] on icon "button" at bounding box center [398, 456] width 26 height 26
click at [399, 459] on icon "button" at bounding box center [398, 456] width 26 height 26
click at [389, 456] on icon "button" at bounding box center [396, 455] width 17 height 17
click at [384, 441] on button "button" at bounding box center [397, 456] width 94 height 54
click at [398, 431] on button "button" at bounding box center [397, 456] width 94 height 54
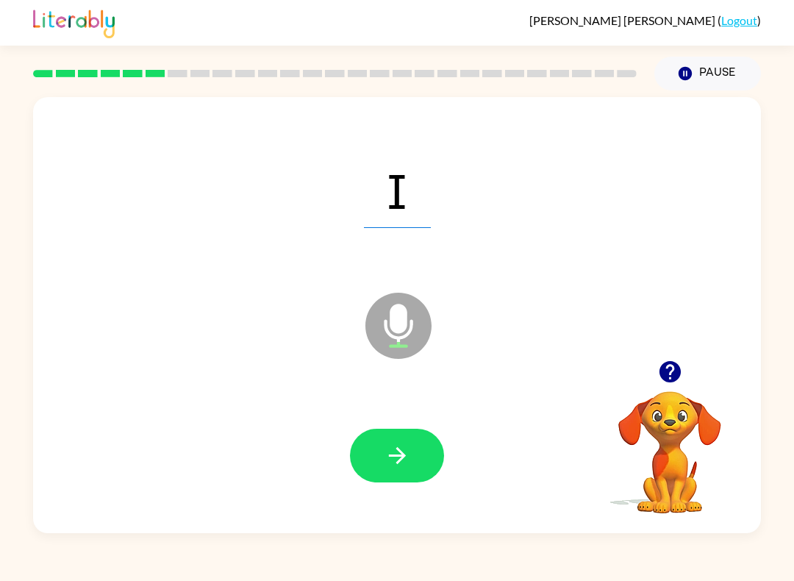
click at [410, 452] on button "button" at bounding box center [397, 456] width 94 height 54
click at [346, 446] on div at bounding box center [397, 456] width 699 height 126
click at [390, 463] on icon "button" at bounding box center [398, 456] width 26 height 26
click at [396, 460] on icon "button" at bounding box center [398, 456] width 26 height 26
click at [385, 465] on icon "button" at bounding box center [398, 456] width 26 height 26
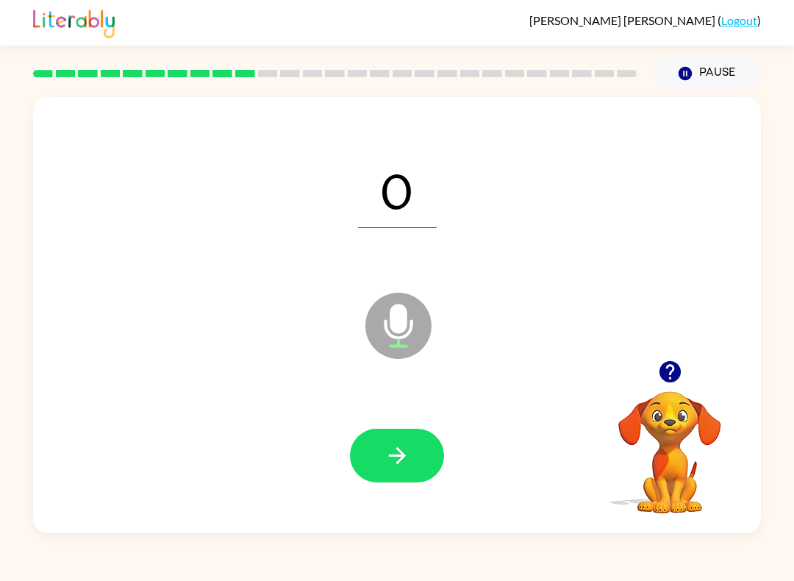
click at [368, 438] on button "button" at bounding box center [397, 456] width 94 height 54
click at [419, 467] on button "button" at bounding box center [397, 456] width 94 height 54
click at [380, 459] on button "button" at bounding box center [397, 456] width 94 height 54
click at [396, 459] on icon "button" at bounding box center [398, 456] width 26 height 26
click at [394, 463] on icon "button" at bounding box center [398, 456] width 26 height 26
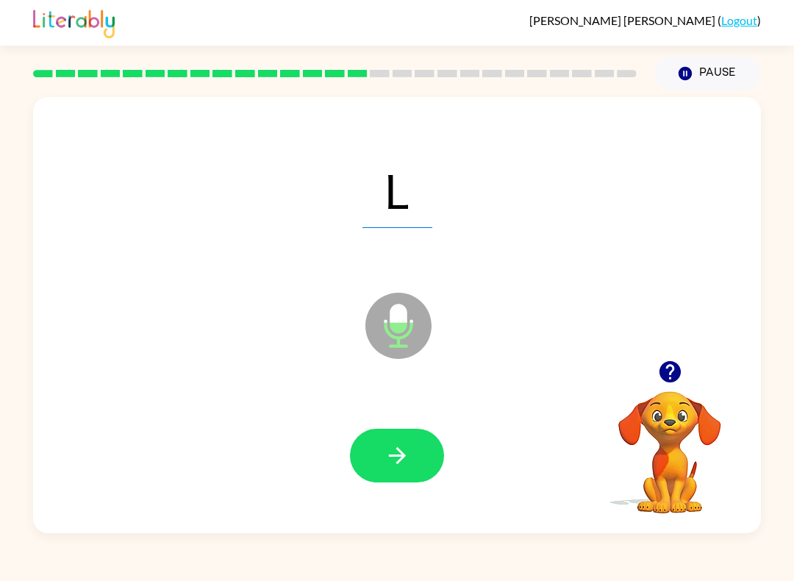
click at [381, 444] on button "button" at bounding box center [397, 456] width 94 height 54
click at [368, 462] on button "button" at bounding box center [397, 456] width 94 height 54
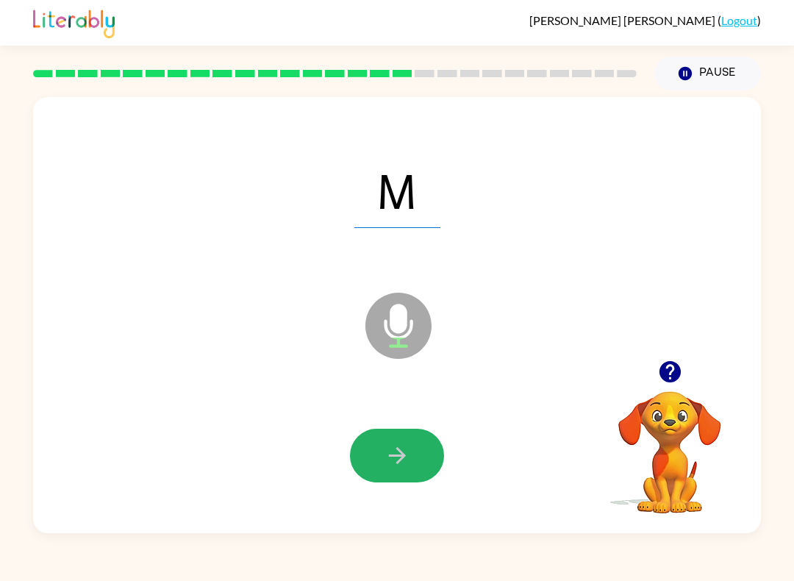
click at [411, 480] on button "button" at bounding box center [397, 456] width 94 height 54
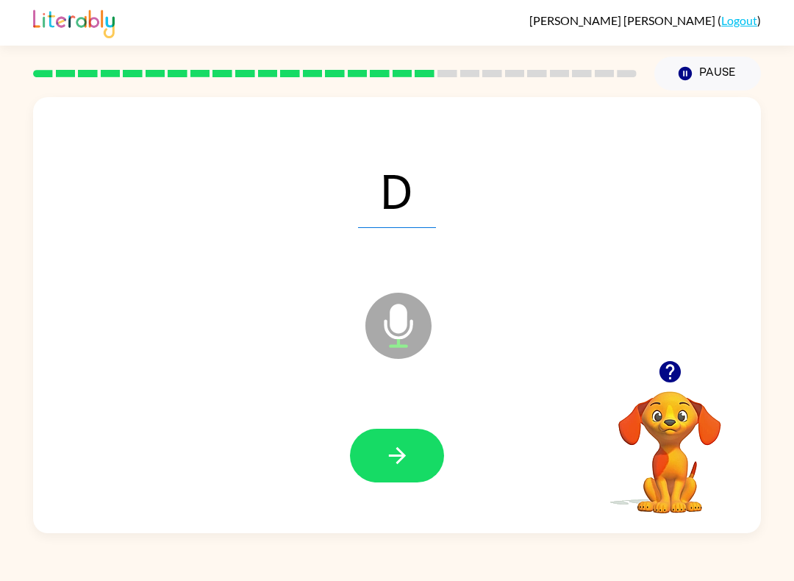
click at [388, 450] on icon "button" at bounding box center [398, 456] width 26 height 26
click at [381, 449] on button "button" at bounding box center [397, 456] width 94 height 54
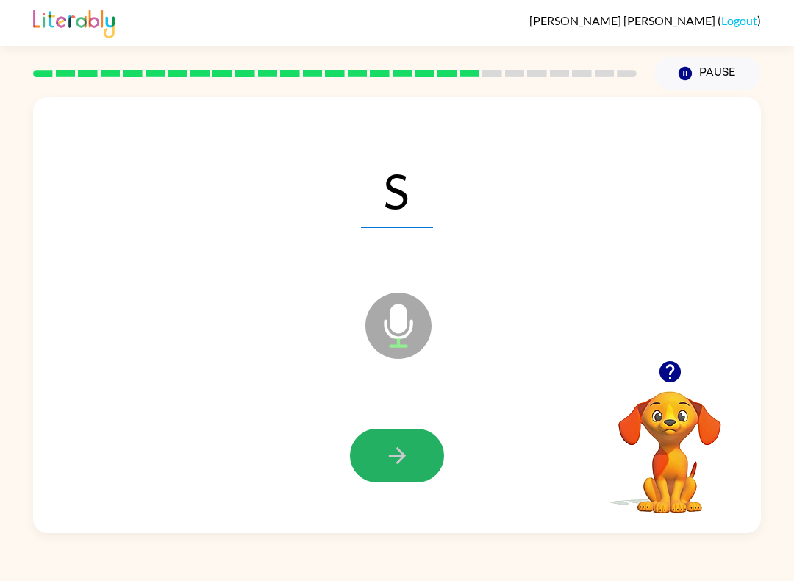
click at [369, 469] on button "button" at bounding box center [397, 456] width 94 height 54
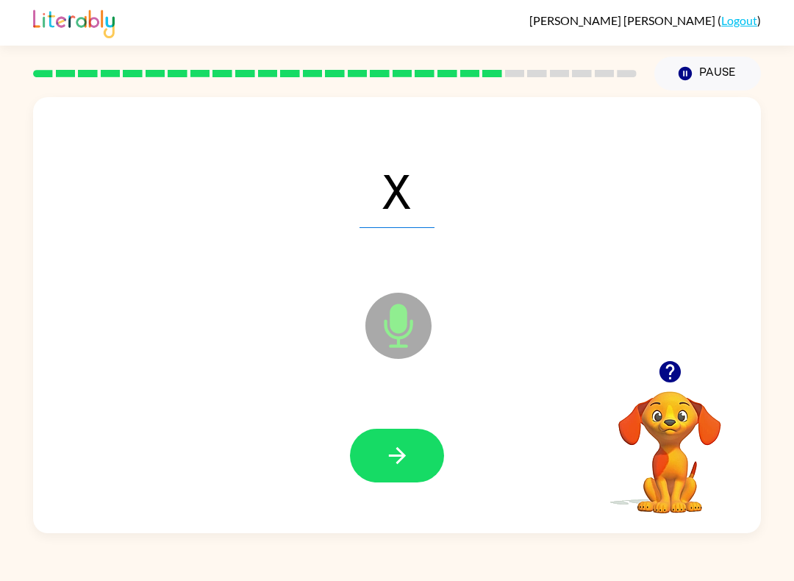
click at [410, 463] on icon "button" at bounding box center [398, 456] width 26 height 26
click at [387, 452] on icon "button" at bounding box center [398, 456] width 26 height 26
click at [381, 446] on button "button" at bounding box center [397, 456] width 94 height 54
click at [393, 446] on icon "button" at bounding box center [398, 456] width 26 height 26
click at [375, 449] on button "button" at bounding box center [397, 456] width 94 height 54
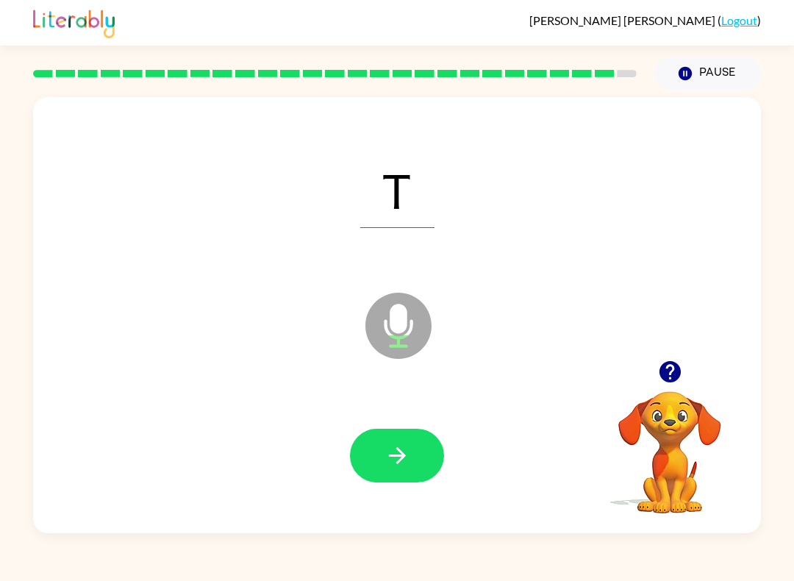
click at [390, 457] on icon "button" at bounding box center [396, 455] width 17 height 17
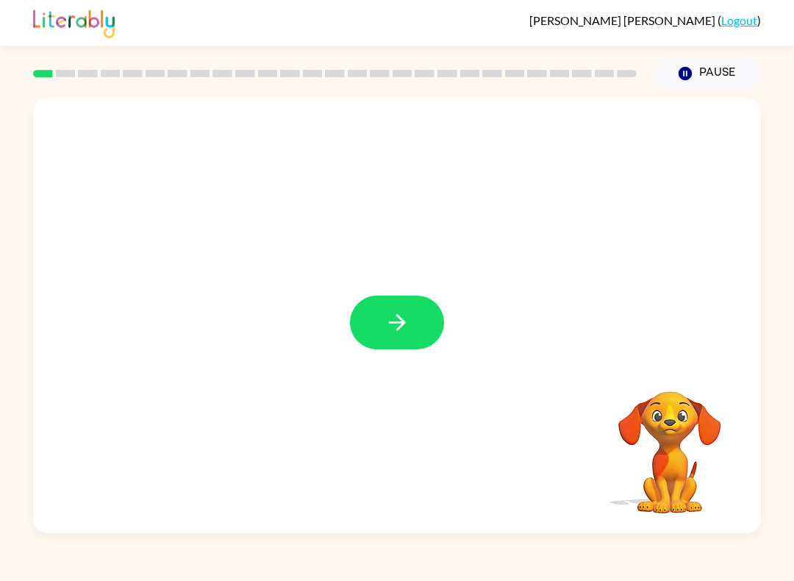
click at [374, 327] on button "button" at bounding box center [397, 323] width 94 height 54
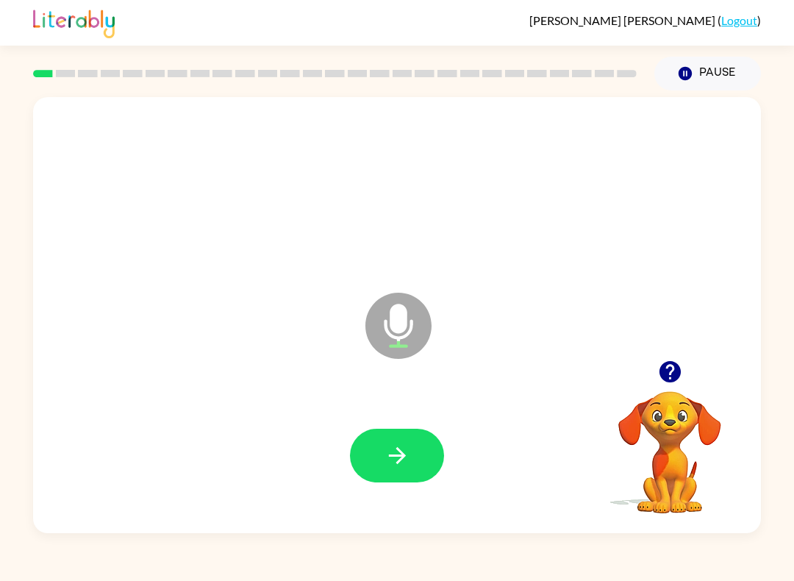
click at [395, 441] on button "button" at bounding box center [397, 456] width 94 height 54
click at [385, 444] on icon "button" at bounding box center [398, 456] width 26 height 26
click at [375, 458] on button "button" at bounding box center [397, 456] width 94 height 54
click at [385, 452] on icon "button" at bounding box center [398, 456] width 26 height 26
click at [391, 453] on icon "button" at bounding box center [398, 456] width 26 height 26
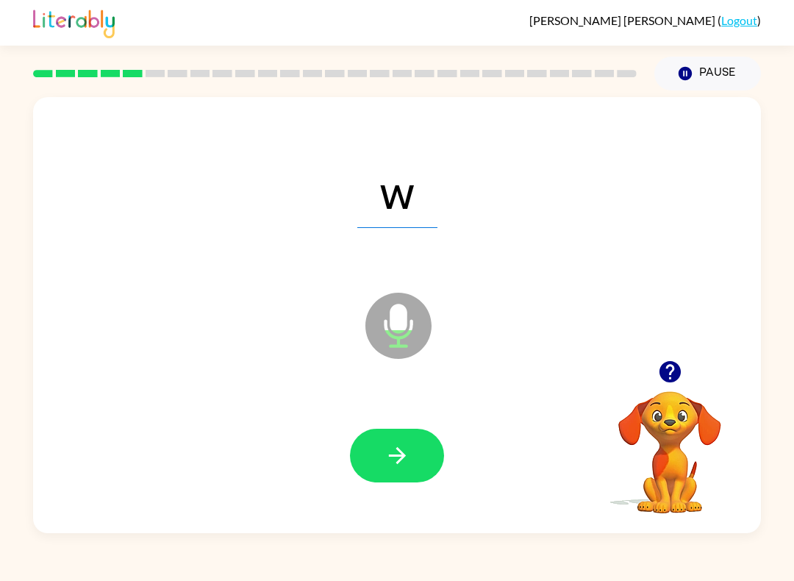
click at [373, 444] on button "button" at bounding box center [397, 456] width 94 height 54
click at [392, 455] on icon "button" at bounding box center [398, 456] width 26 height 26
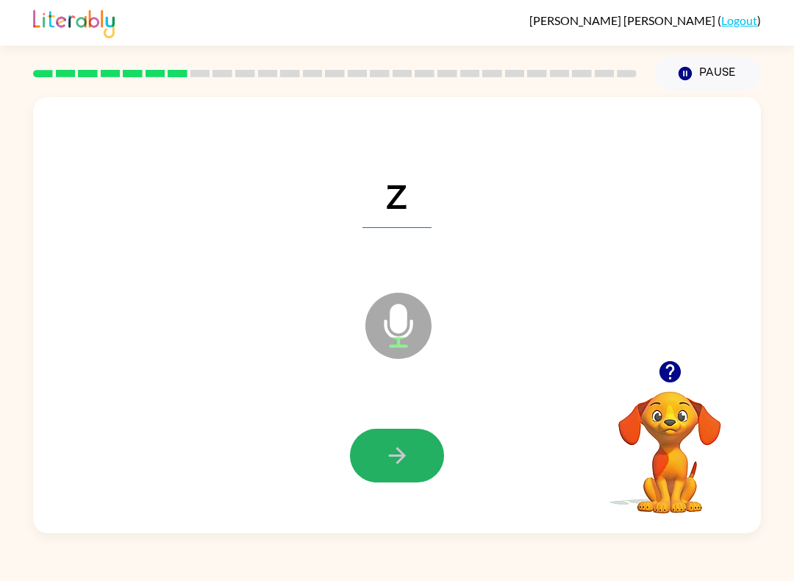
click at [380, 469] on button "button" at bounding box center [397, 456] width 94 height 54
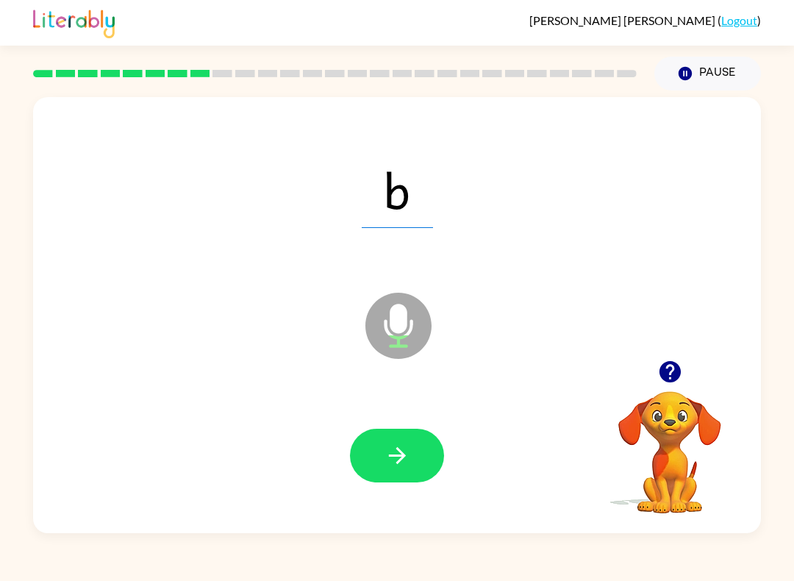
click at [357, 470] on button "button" at bounding box center [397, 456] width 94 height 54
click at [383, 459] on button "button" at bounding box center [397, 456] width 94 height 54
click at [385, 435] on button "button" at bounding box center [397, 456] width 94 height 54
click at [359, 455] on button "button" at bounding box center [397, 456] width 94 height 54
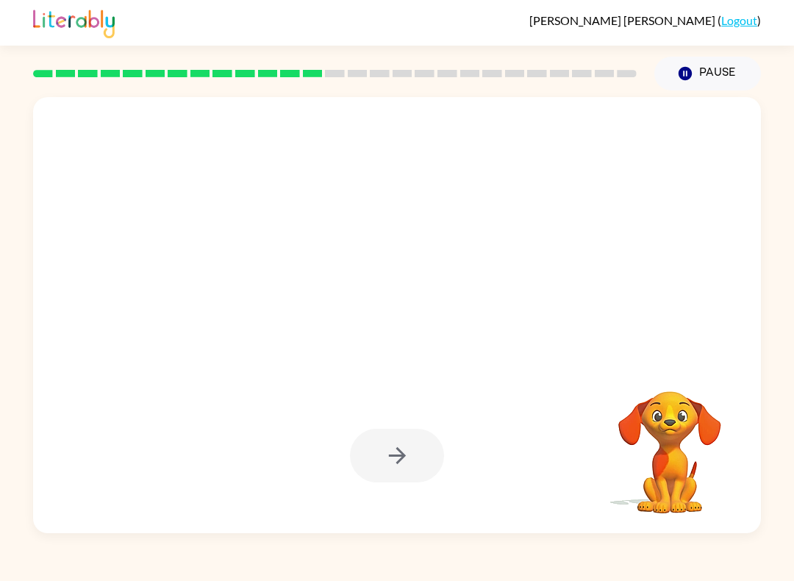
click at [404, 444] on div at bounding box center [397, 456] width 94 height 54
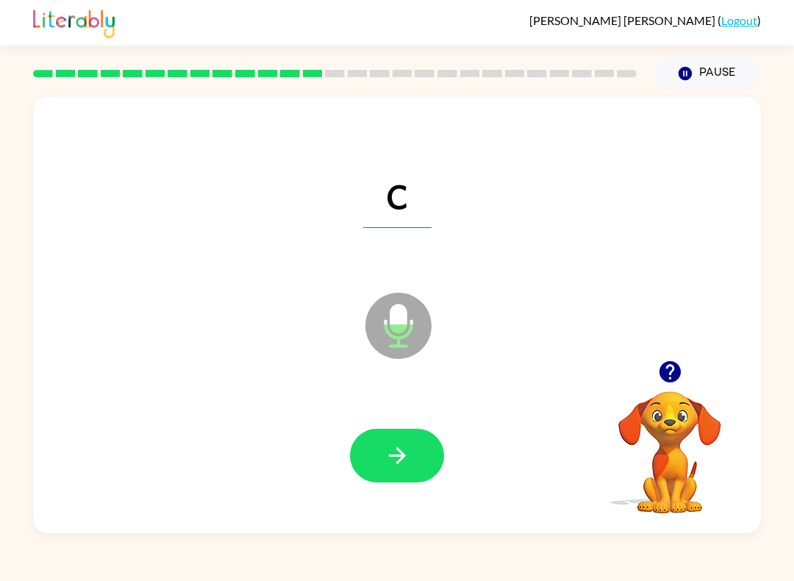
click at [374, 451] on button "button" at bounding box center [397, 456] width 94 height 54
click at [369, 449] on button "button" at bounding box center [397, 456] width 94 height 54
click at [362, 449] on button "button" at bounding box center [397, 456] width 94 height 54
click at [383, 438] on button "button" at bounding box center [397, 456] width 94 height 54
click at [383, 462] on button "button" at bounding box center [397, 456] width 94 height 54
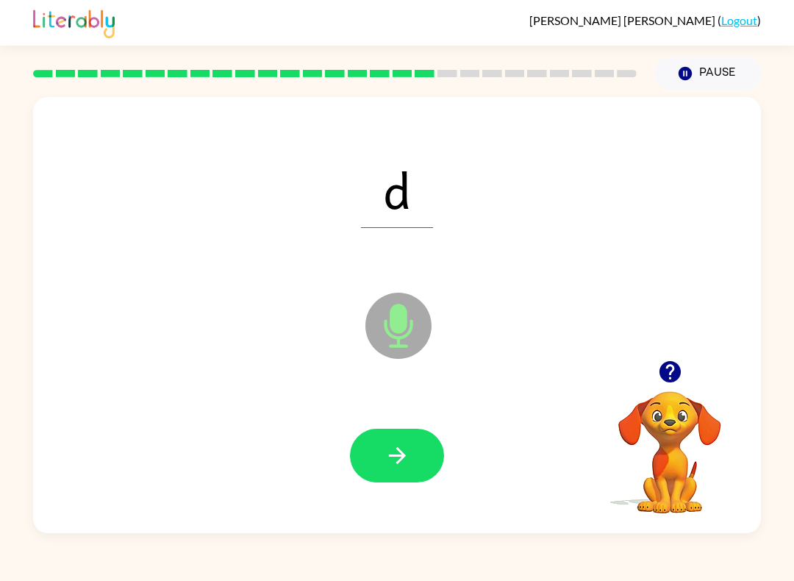
click at [383, 449] on button "button" at bounding box center [397, 456] width 94 height 54
click at [393, 436] on button "button" at bounding box center [397, 456] width 94 height 54
click at [410, 455] on icon "button" at bounding box center [398, 456] width 26 height 26
click at [374, 462] on button "button" at bounding box center [397, 456] width 94 height 54
click at [369, 452] on button "button" at bounding box center [397, 456] width 94 height 54
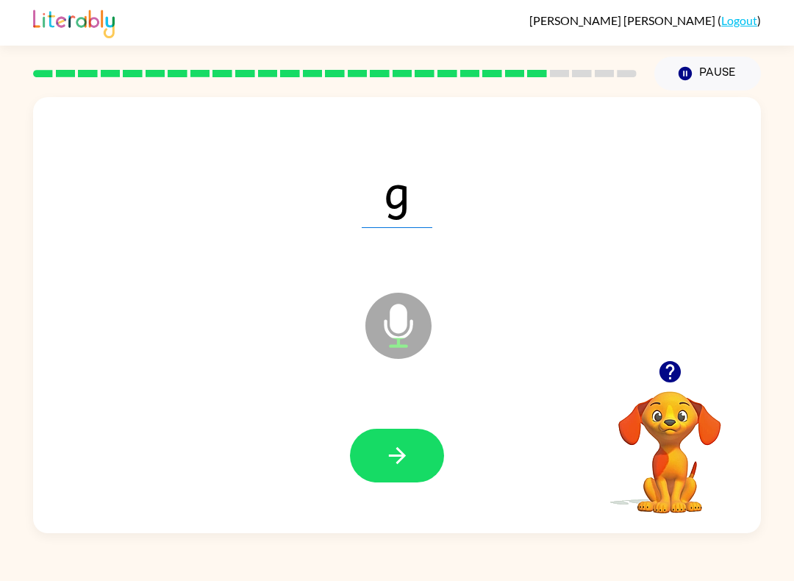
click at [389, 465] on icon "button" at bounding box center [398, 456] width 26 height 26
click at [371, 444] on button "button" at bounding box center [397, 456] width 94 height 54
click at [383, 456] on button "button" at bounding box center [397, 456] width 94 height 54
click at [388, 433] on button "button" at bounding box center [397, 456] width 94 height 54
